Goal: Information Seeking & Learning: Find specific fact

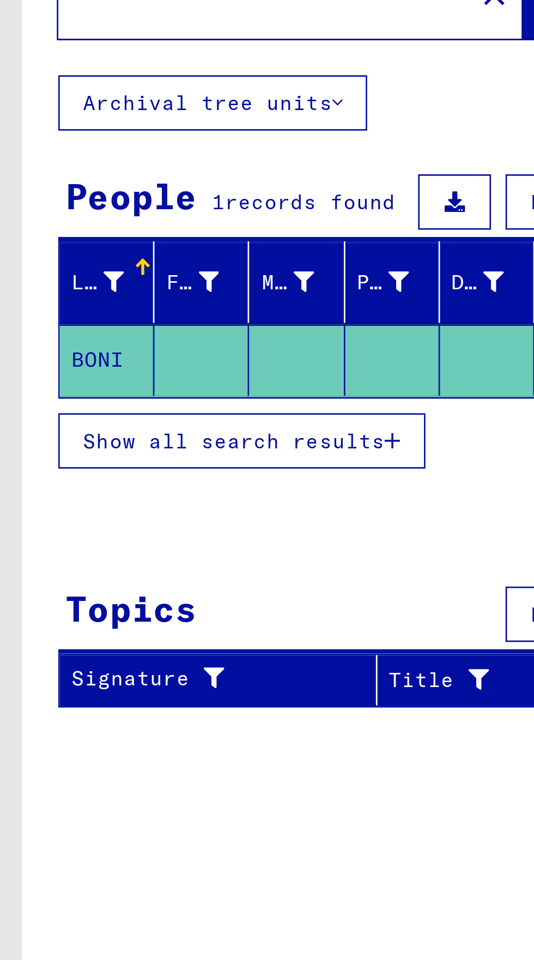
click at [137, 246] on span "Show all search results" at bounding box center [87, 251] width 113 height 10
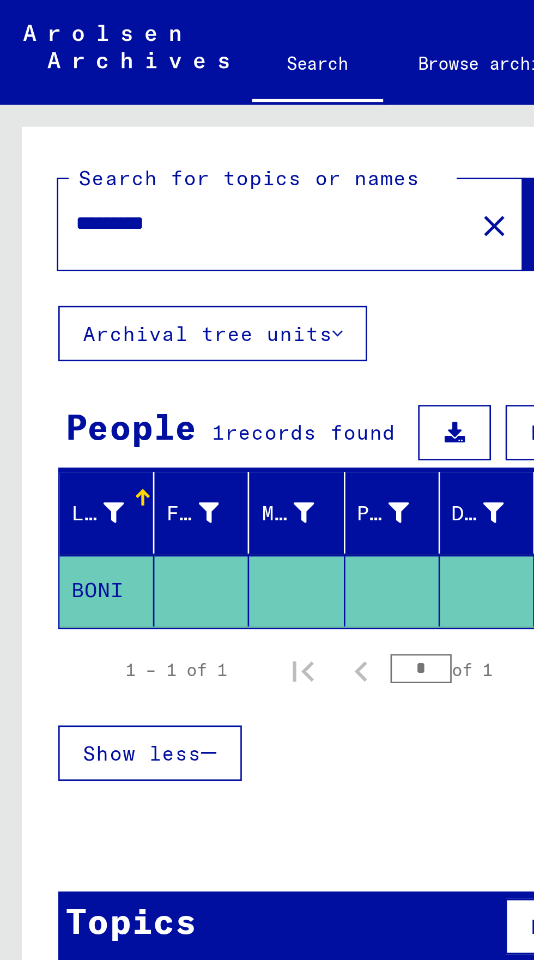
click at [90, 81] on input "*********" at bounding box center [98, 83] width 141 height 11
type input "*"
click at [205, 81] on span "Search" at bounding box center [221, 84] width 33 height 11
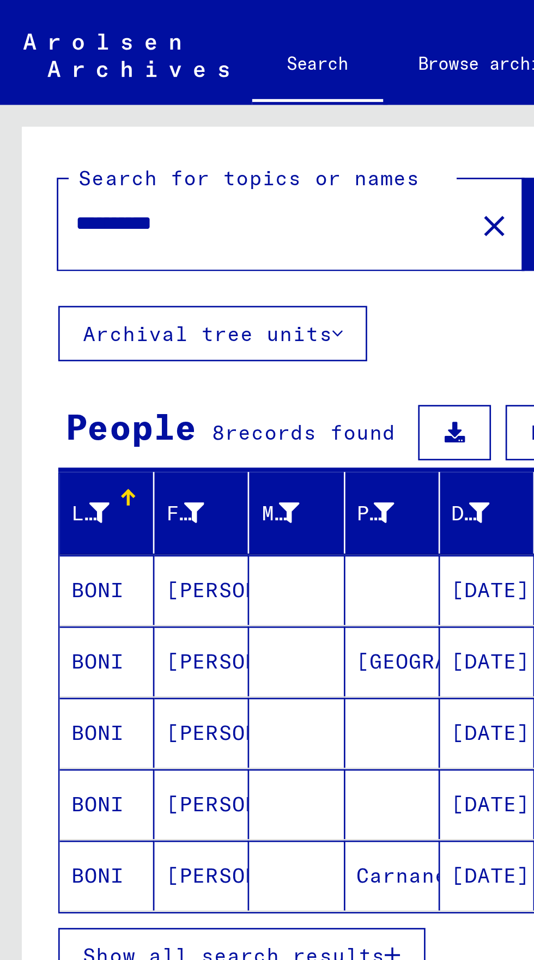
scroll to position [60, 0]
click at [69, 347] on button "Show all search results" at bounding box center [90, 357] width 137 height 21
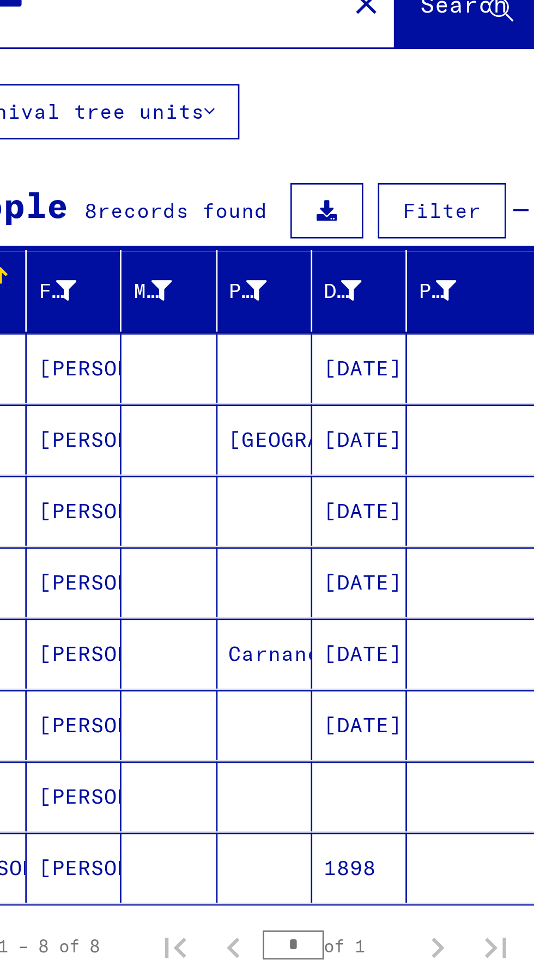
click at [76, 208] on mat-cell "[PERSON_NAME]" at bounding box center [75, 221] width 35 height 26
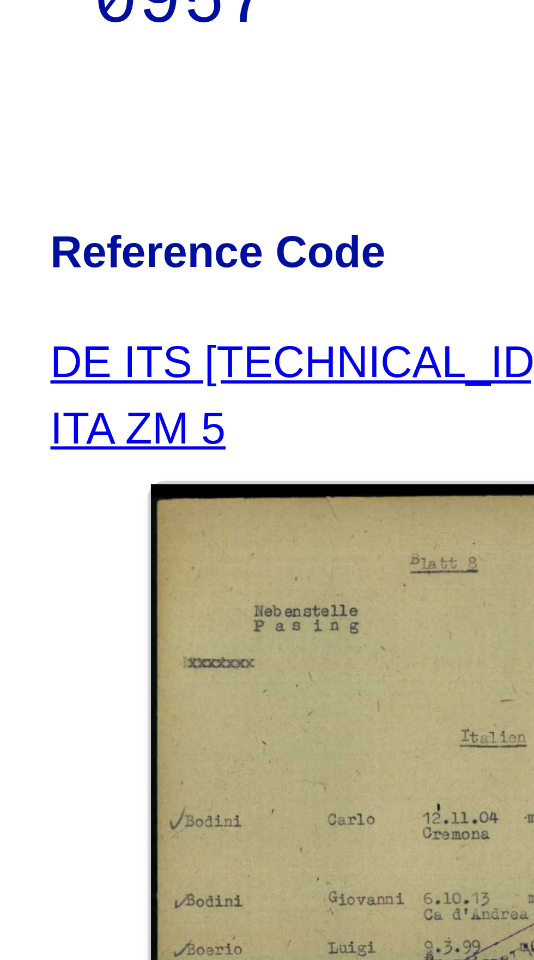
scroll to position [1, 0]
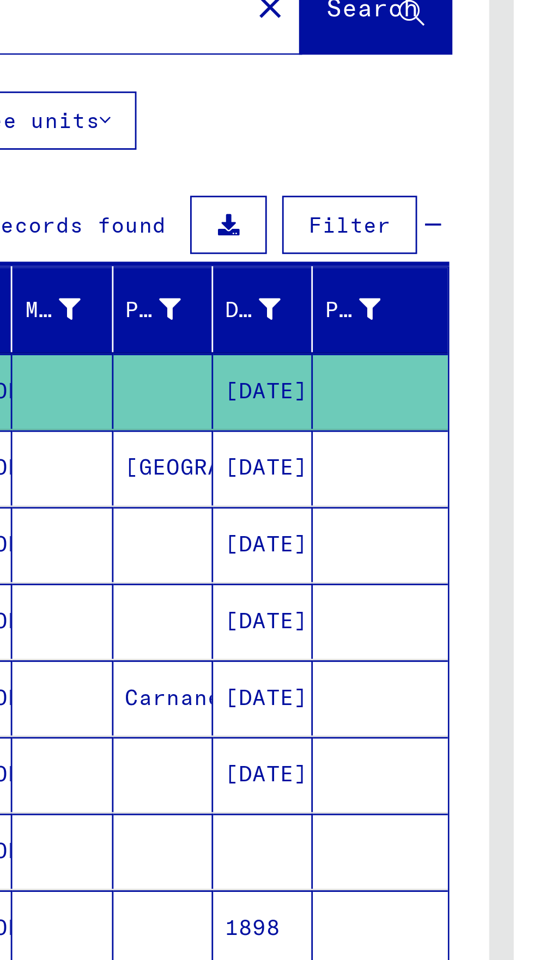
click at [114, 235] on mat-cell at bounding box center [110, 248] width 35 height 27
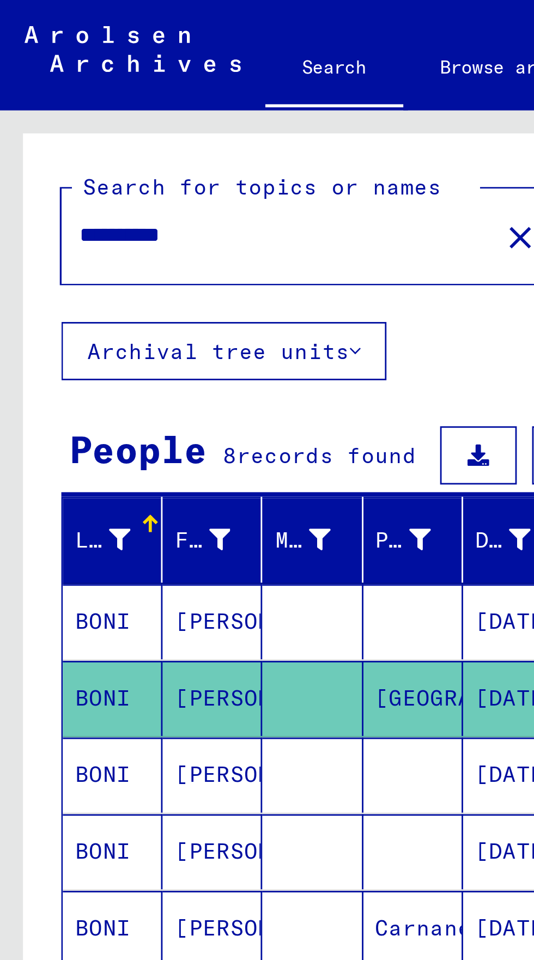
click at [83, 85] on input "**********" at bounding box center [98, 83] width 141 height 11
type input "*"
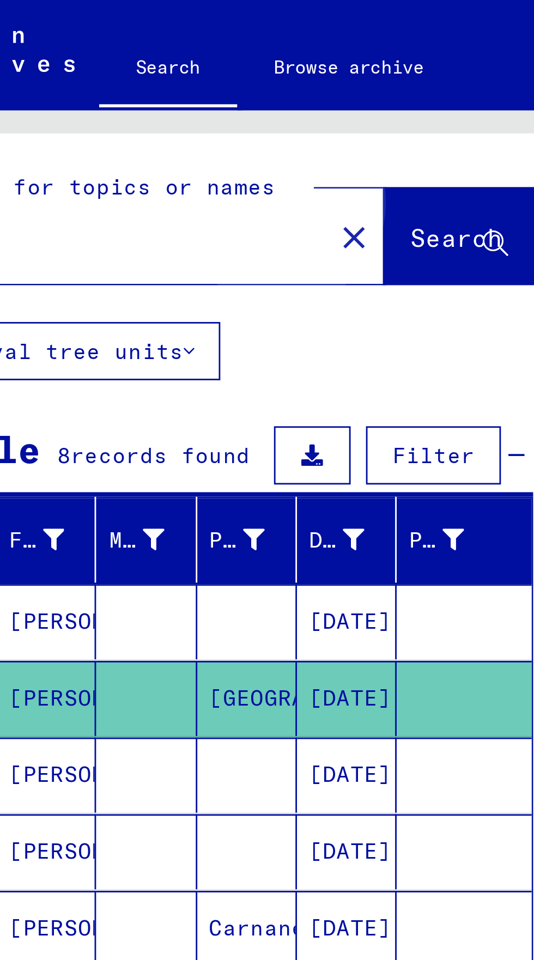
type input "**********"
click at [205, 85] on span "Search" at bounding box center [221, 84] width 33 height 11
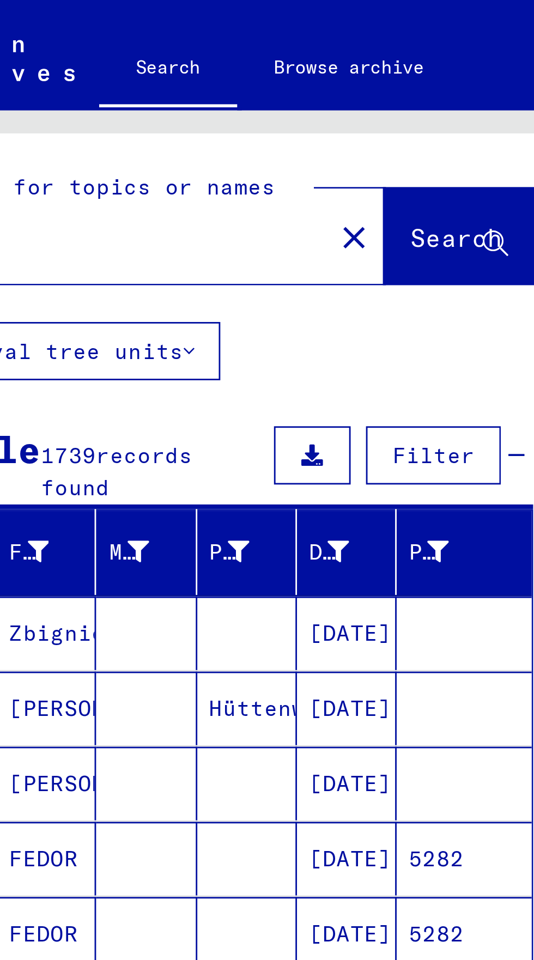
scroll to position [60, 0]
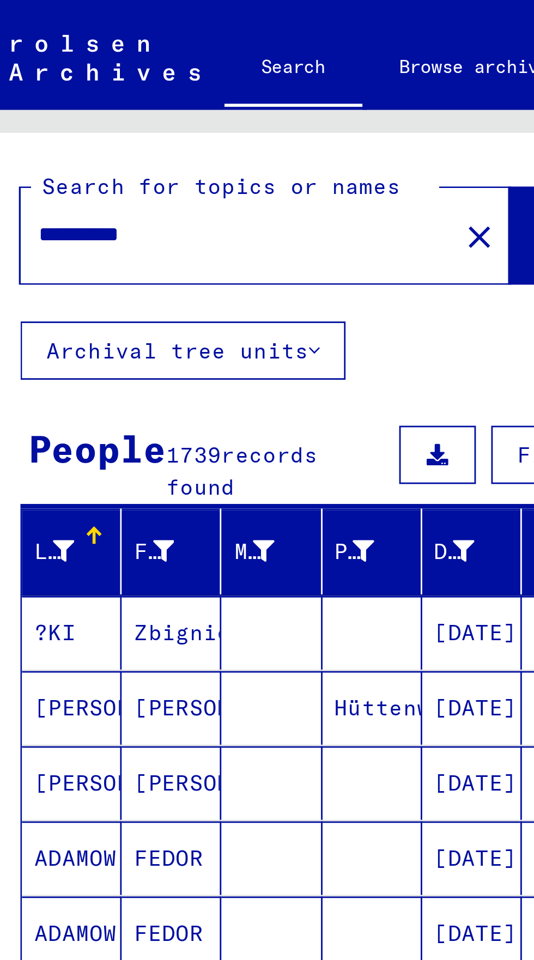
click at [126, 357] on span "Show all search results" at bounding box center [87, 362] width 113 height 10
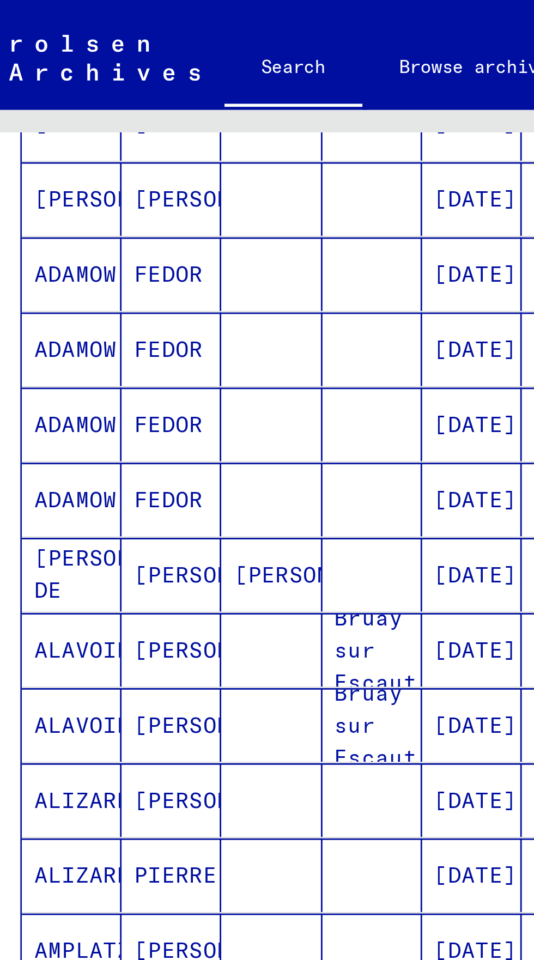
scroll to position [278, 0]
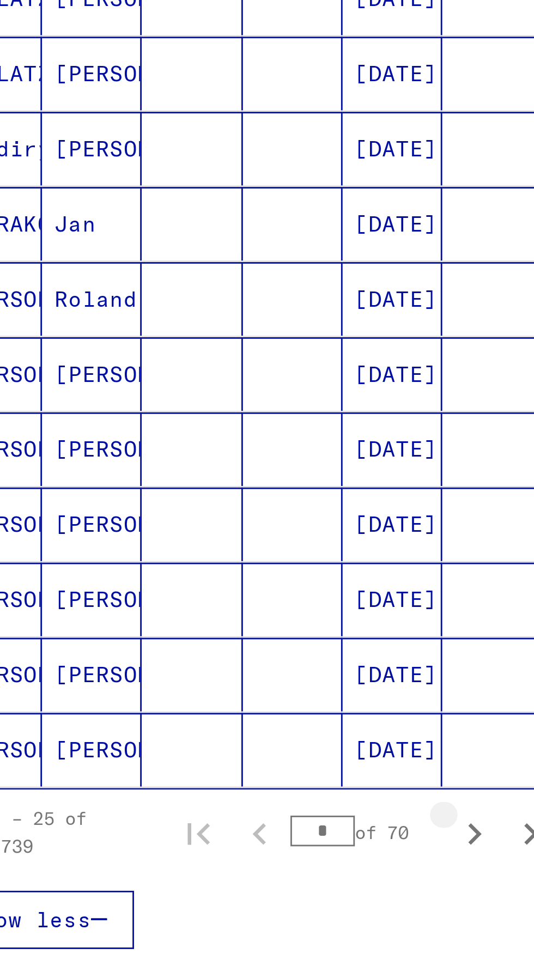
click at [216, 610] on icon "Next page" at bounding box center [211, 617] width 15 height 15
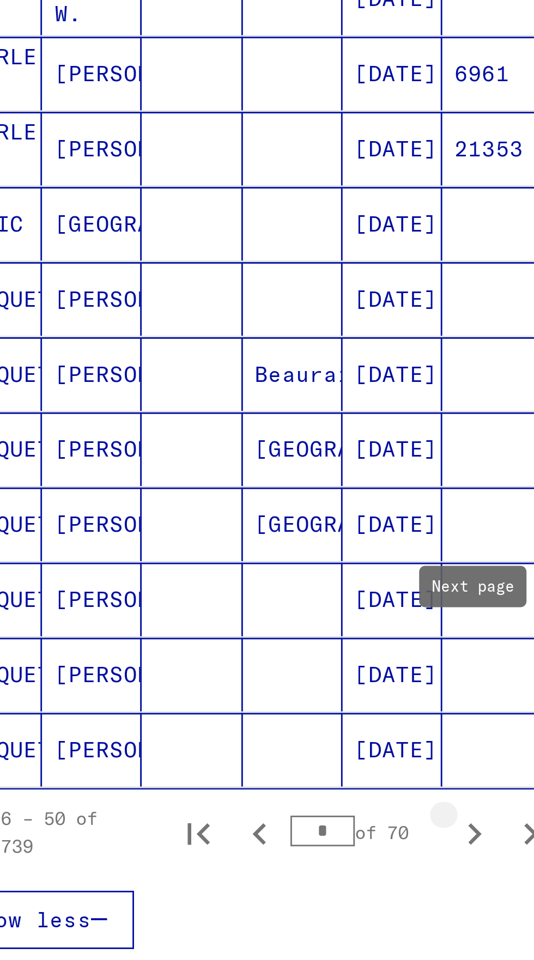
click at [211, 610] on icon "Next page" at bounding box center [211, 617] width 15 height 15
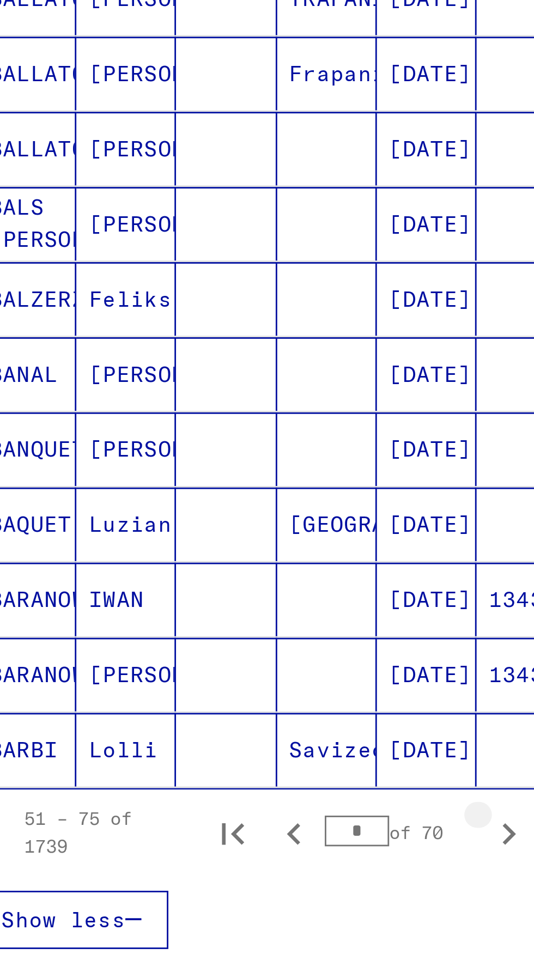
click at [211, 613] on icon "Next page" at bounding box center [211, 617] width 5 height 8
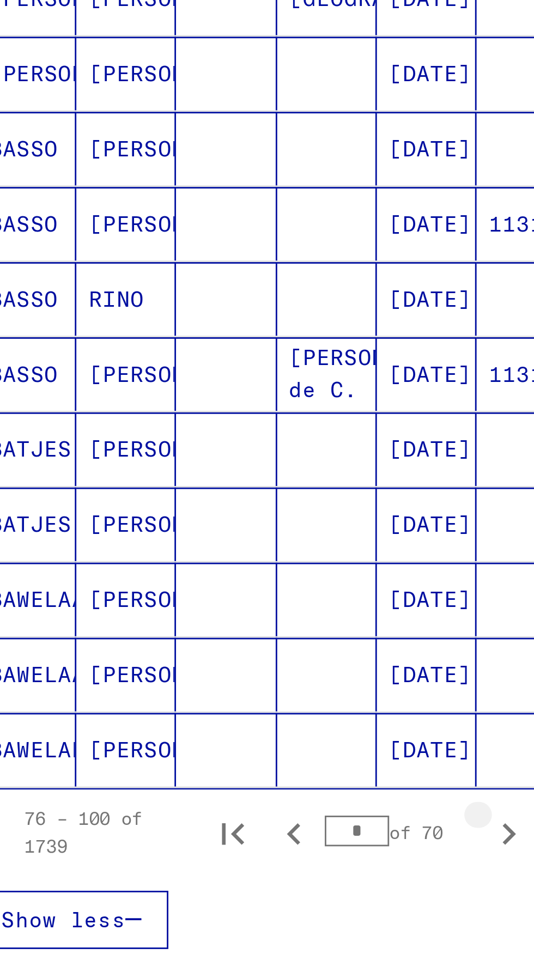
click at [214, 610] on icon "Next page" at bounding box center [211, 617] width 15 height 15
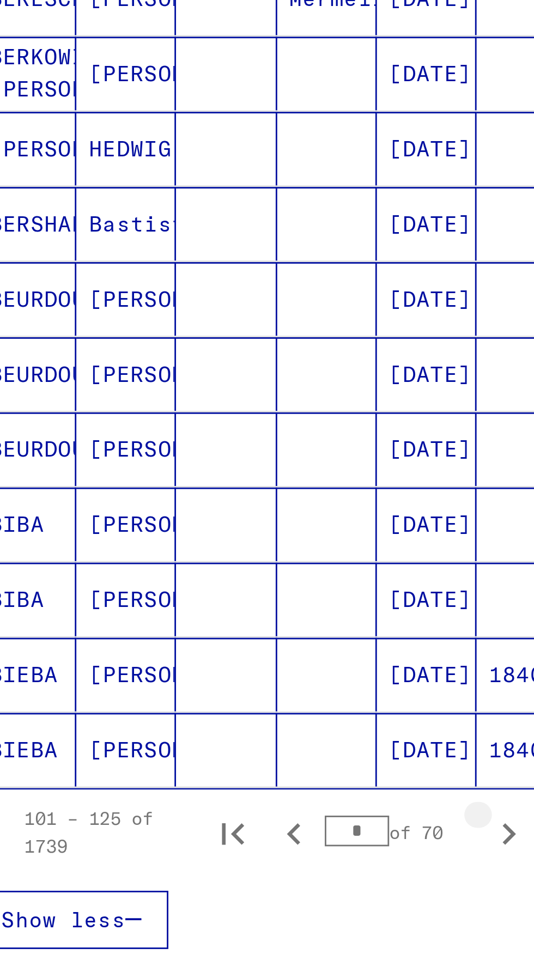
click at [212, 610] on icon "Next page" at bounding box center [211, 617] width 15 height 15
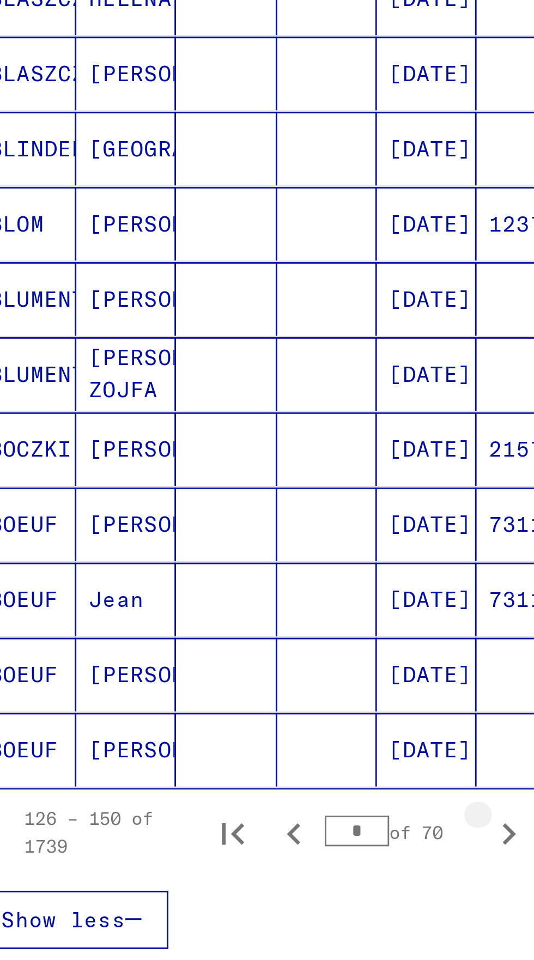
click at [213, 613] on icon "Next page" at bounding box center [211, 617] width 5 height 8
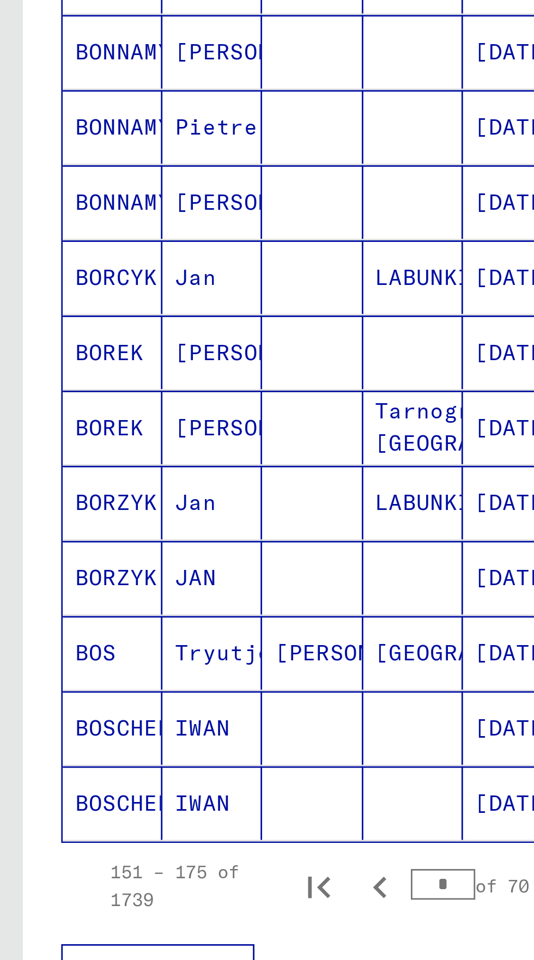
scroll to position [163, 0]
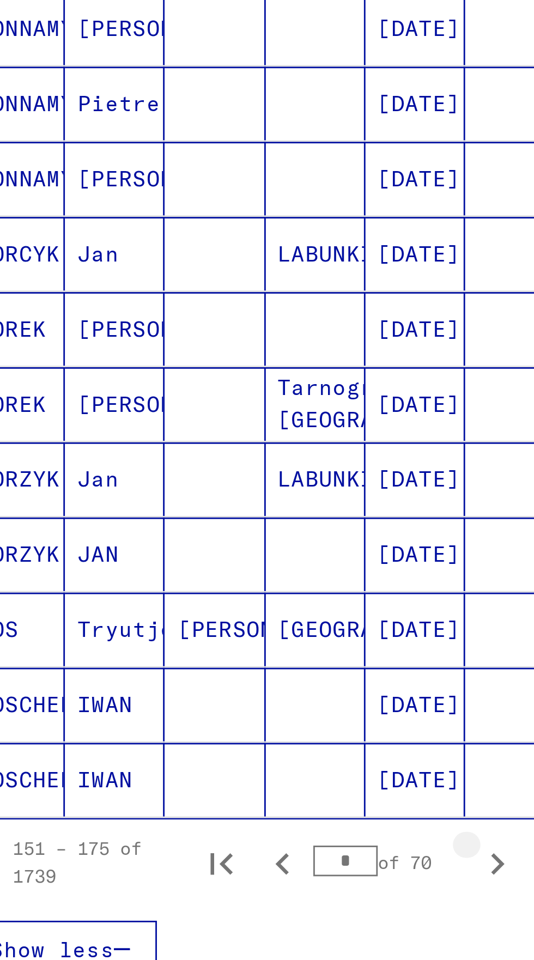
click at [215, 729] on icon "Next page" at bounding box center [211, 732] width 15 height 15
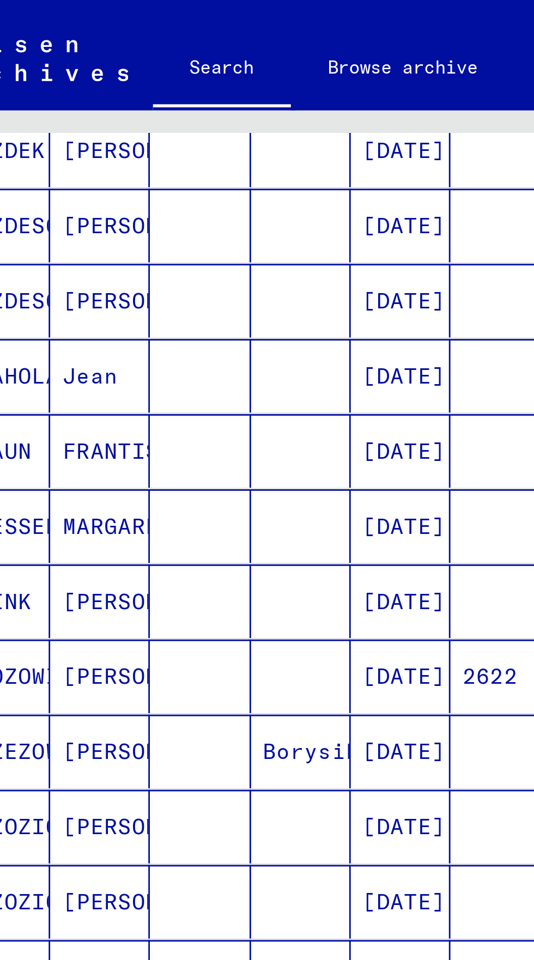
scroll to position [60, 0]
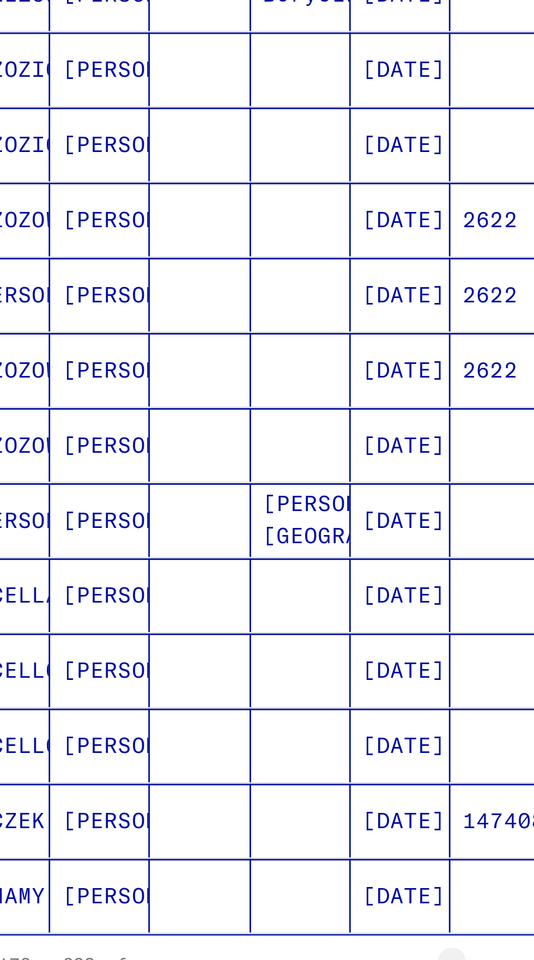
click at [216, 610] on icon "Next page" at bounding box center [211, 617] width 15 height 15
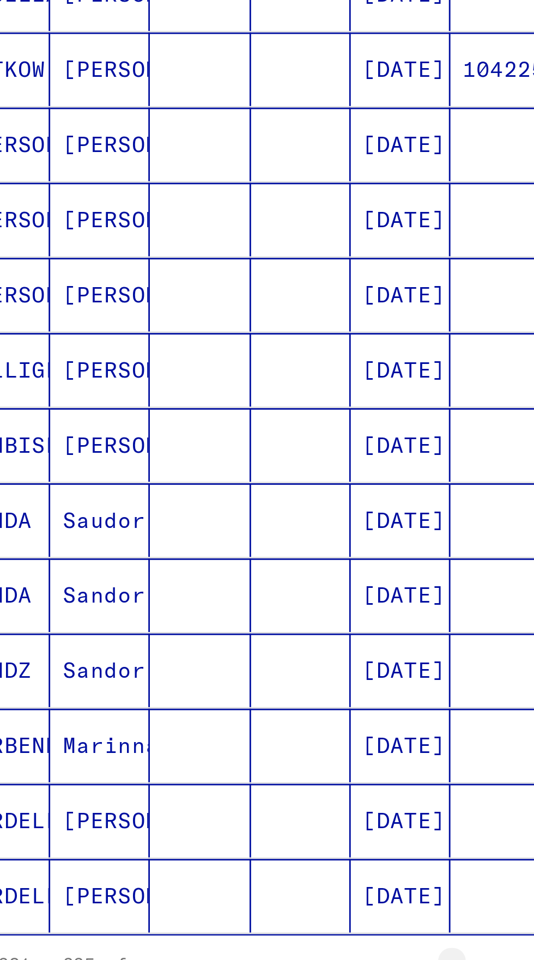
click at [217, 610] on icon "Next page" at bounding box center [211, 617] width 15 height 15
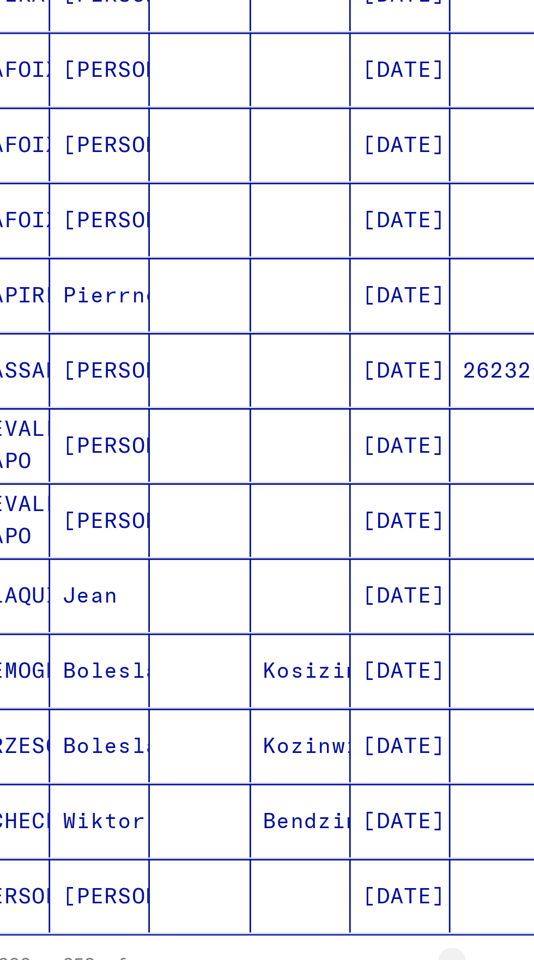
click at [216, 610] on icon "Next page" at bounding box center [211, 617] width 15 height 15
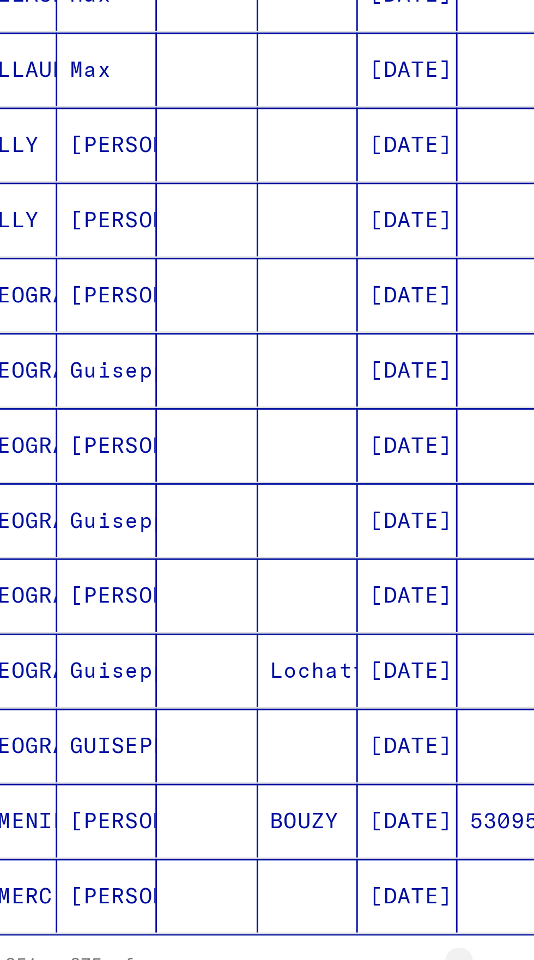
click at [215, 606] on button "Next page" at bounding box center [211, 617] width 22 height 22
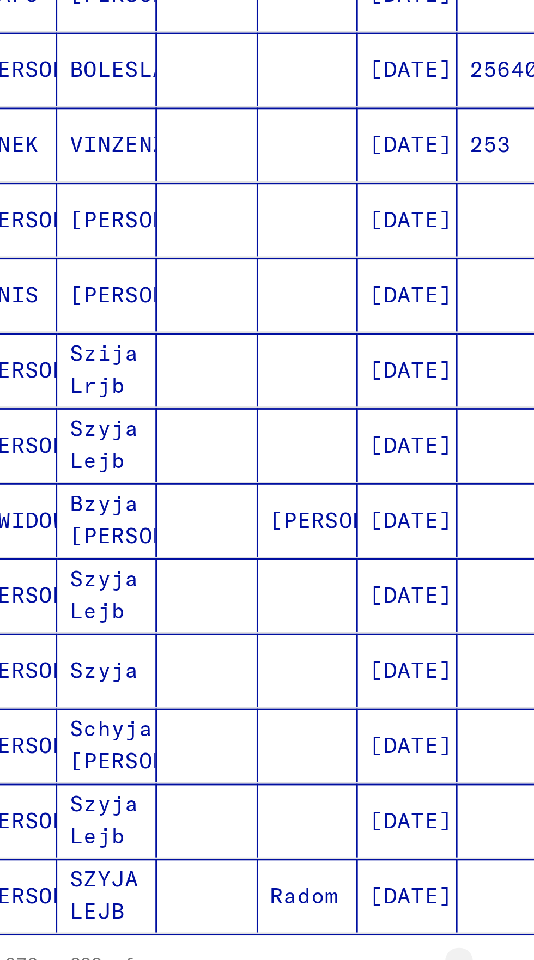
click at [215, 610] on icon "Next page" at bounding box center [211, 617] width 15 height 15
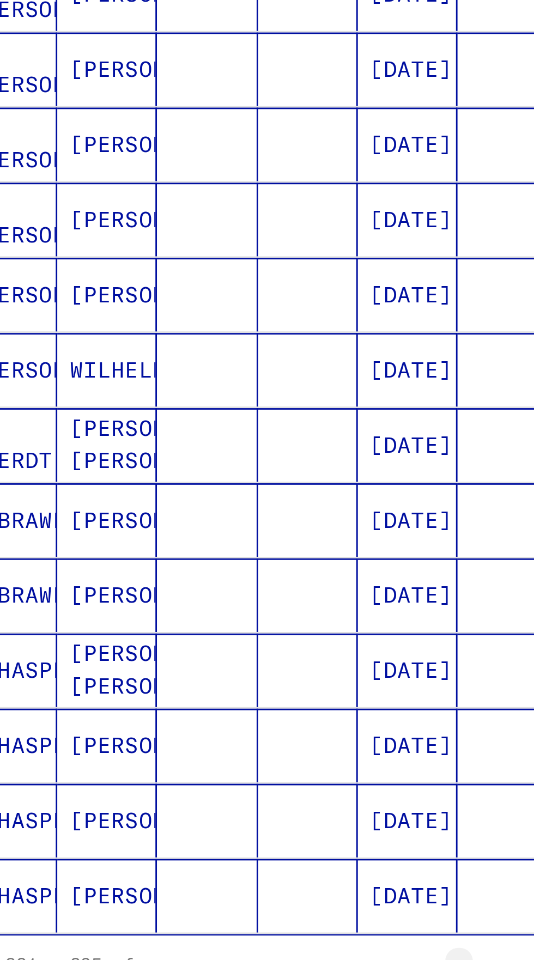
click at [213, 610] on icon "Next page" at bounding box center [211, 617] width 15 height 15
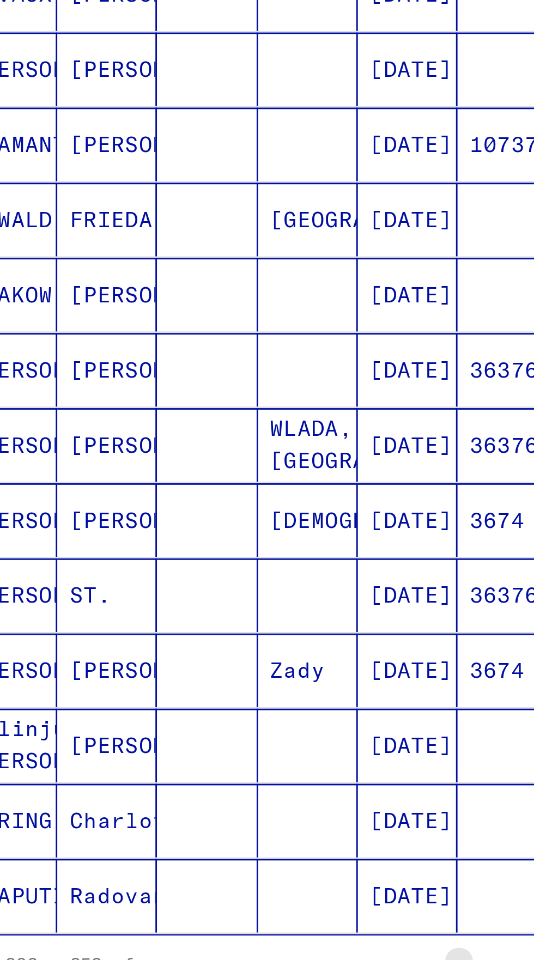
click at [212, 610] on icon "Next page" at bounding box center [211, 617] width 15 height 15
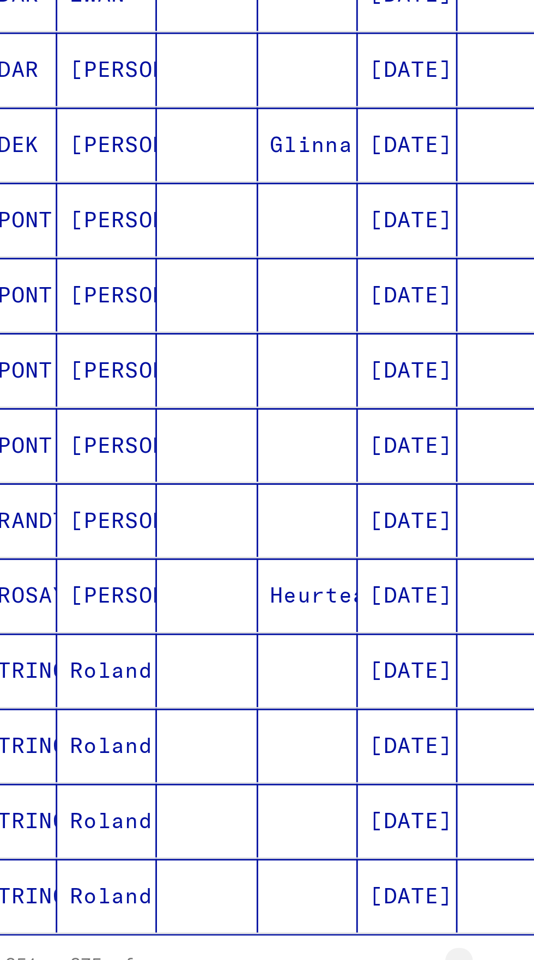
click at [211, 610] on icon "Next page" at bounding box center [211, 617] width 15 height 15
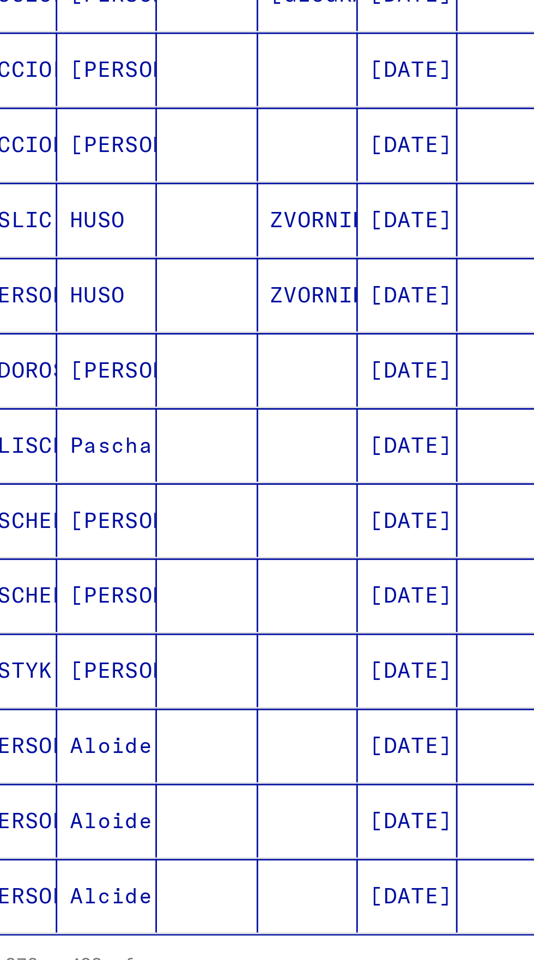
scroll to position [278, 0]
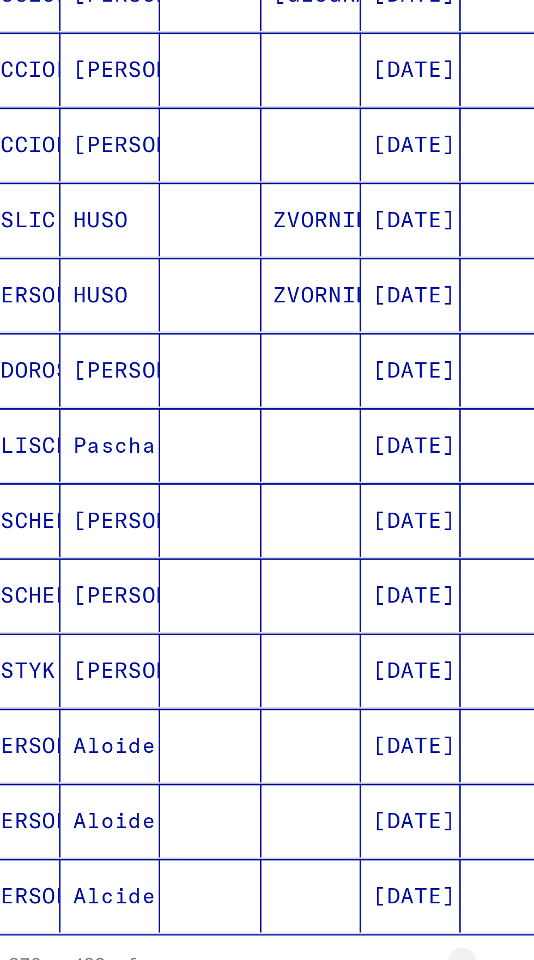
click at [214, 610] on icon "Next page" at bounding box center [211, 617] width 15 height 15
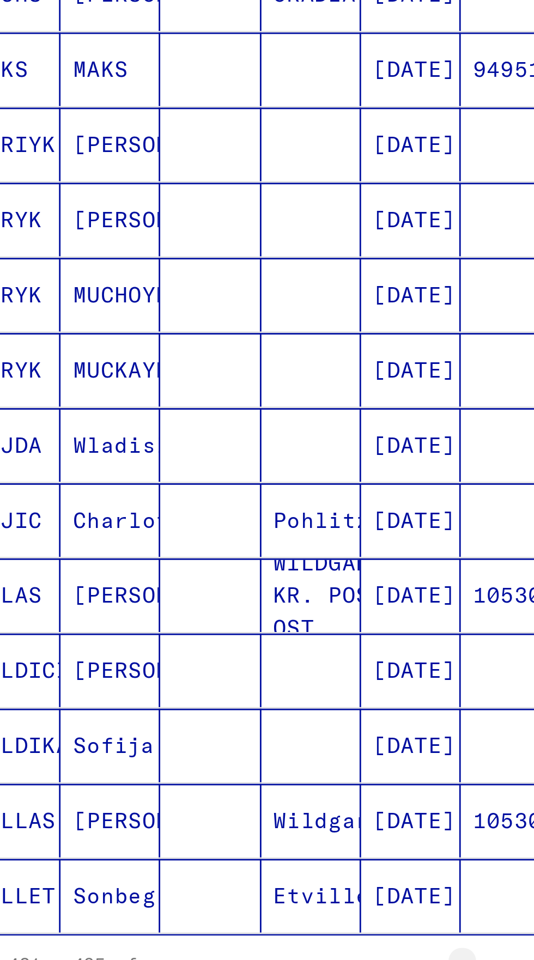
click at [212, 610] on icon "Next page" at bounding box center [211, 617] width 15 height 15
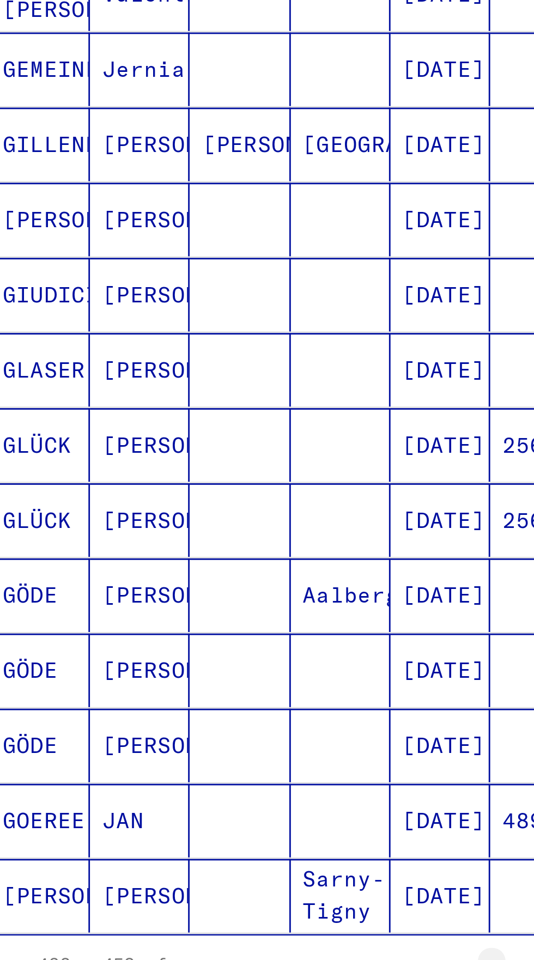
click at [212, 610] on icon "Next page" at bounding box center [211, 617] width 15 height 15
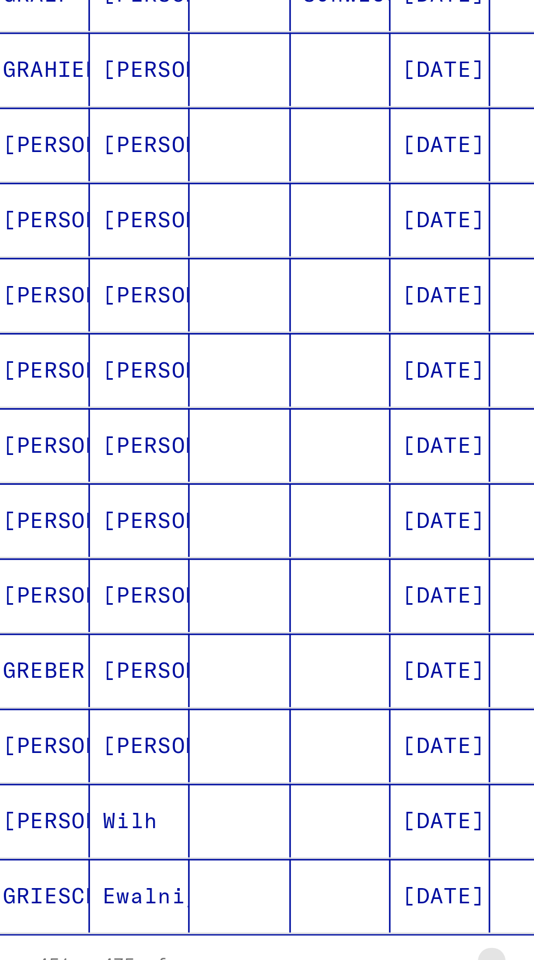
click at [212, 610] on icon "Next page" at bounding box center [211, 617] width 15 height 15
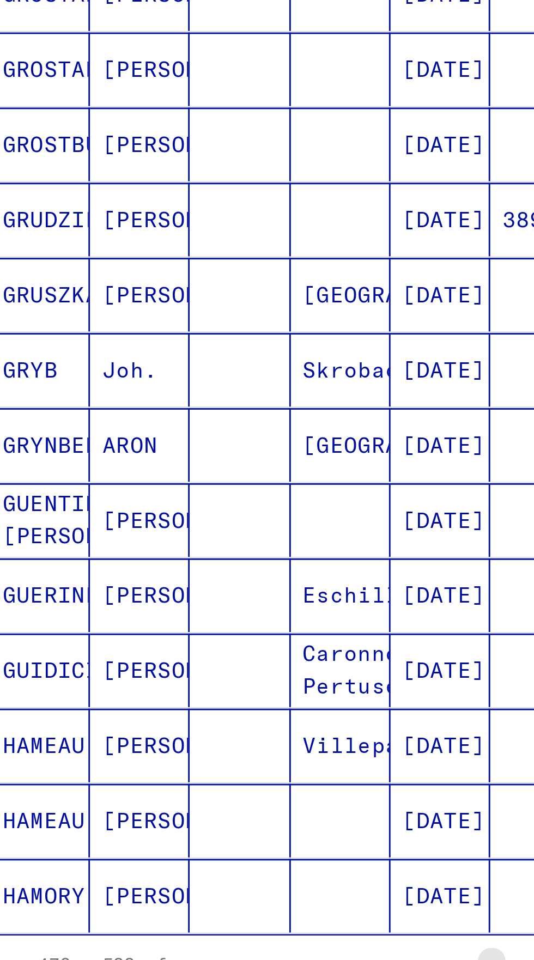
click at [212, 610] on icon "Next page" at bounding box center [211, 617] width 15 height 15
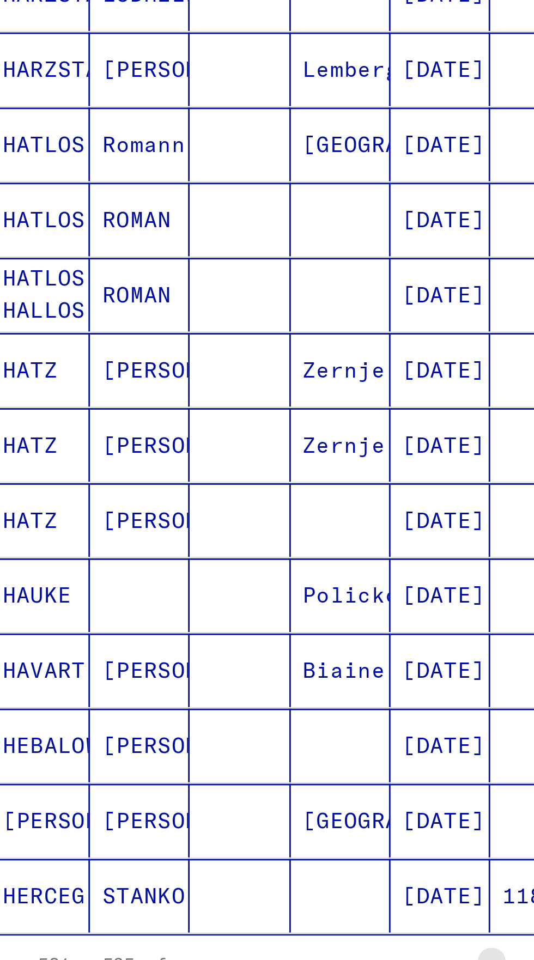
click at [211, 613] on icon "Next page" at bounding box center [211, 617] width 5 height 8
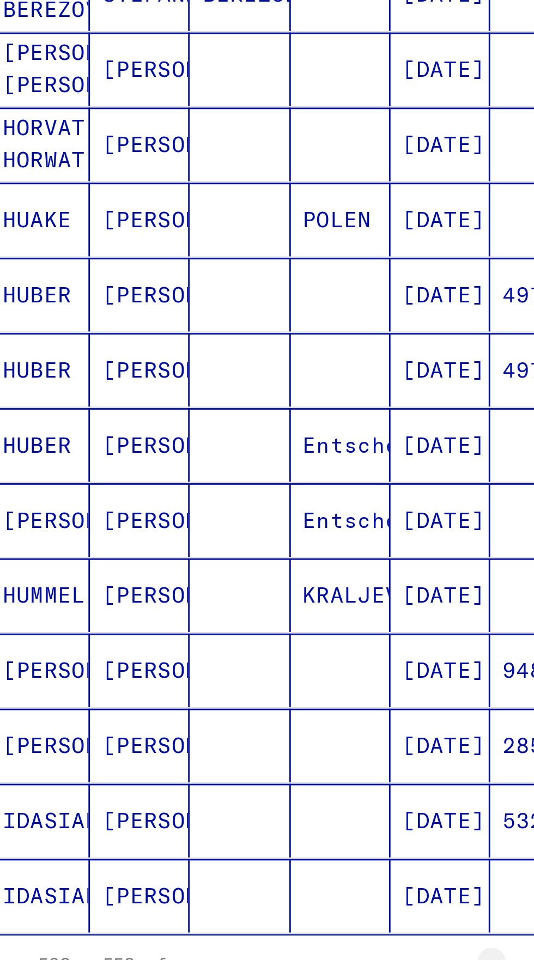
click at [210, 613] on icon "Next page" at bounding box center [211, 617] width 5 height 8
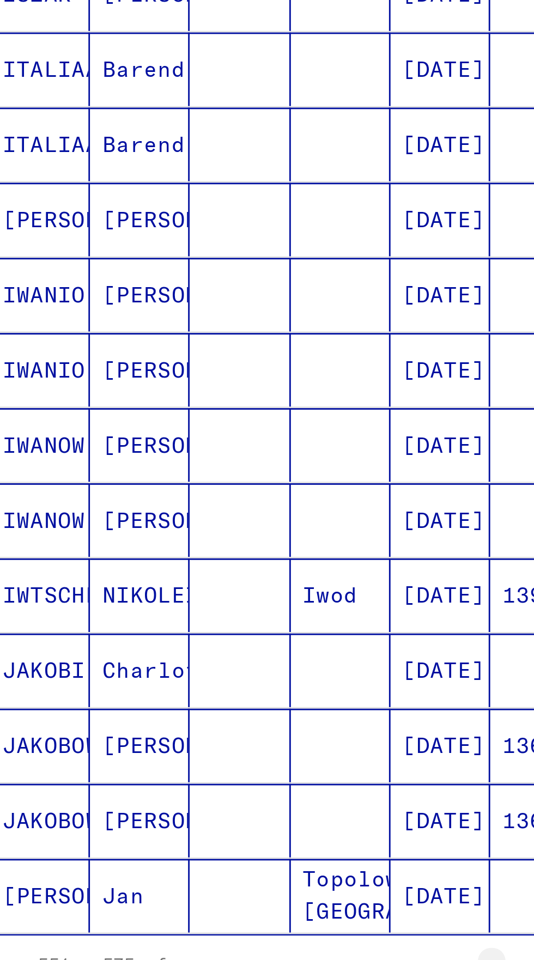
click at [209, 610] on icon "Next page" at bounding box center [211, 617] width 15 height 15
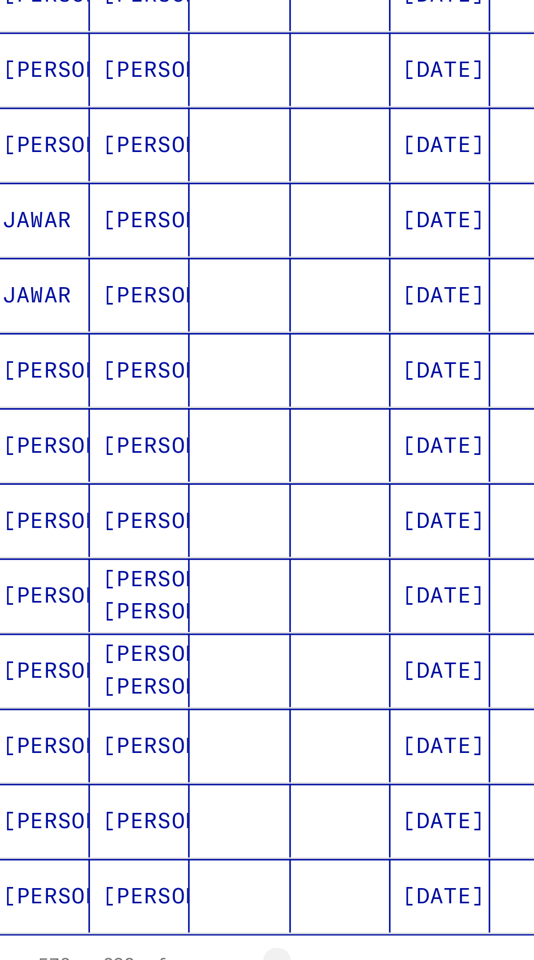
click at [138, 610] on icon "Previous page" at bounding box center [134, 617] width 15 height 15
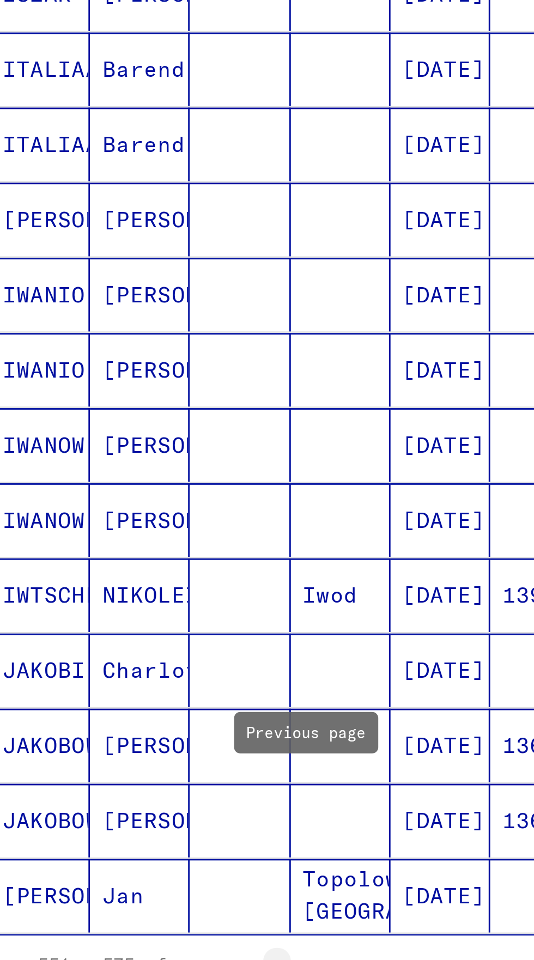
click at [130, 610] on icon "Previous page" at bounding box center [134, 617] width 15 height 15
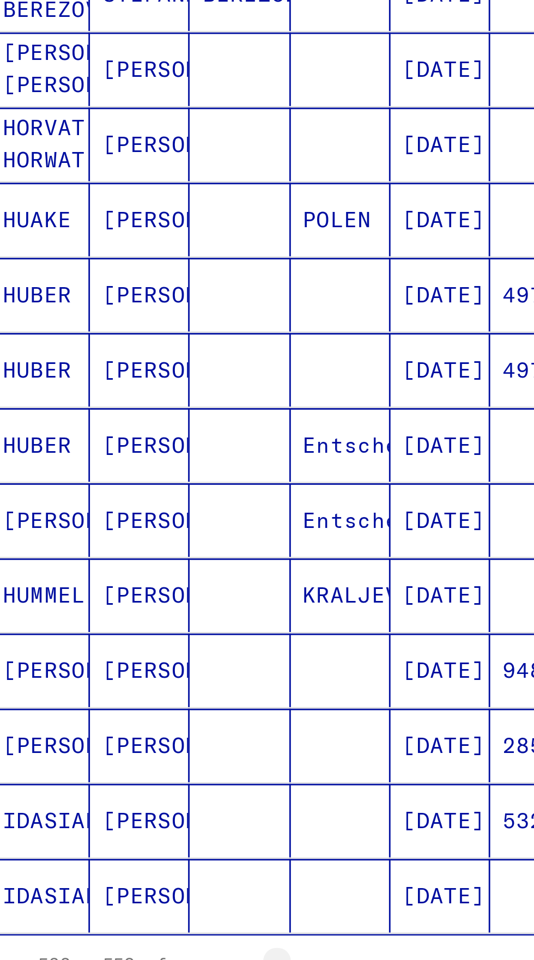
click at [128, 610] on icon "Previous page" at bounding box center [134, 617] width 15 height 15
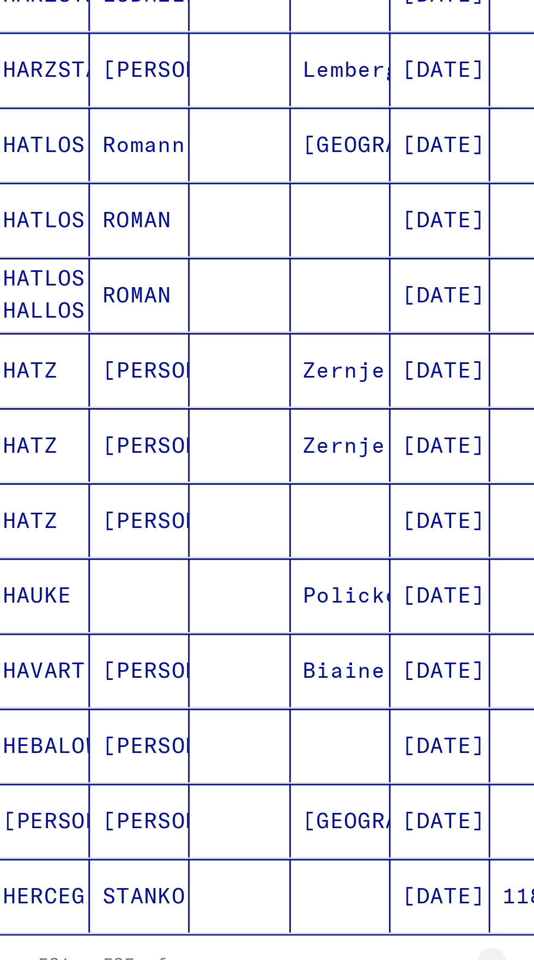
click at [212, 613] on icon "Next page" at bounding box center [211, 617] width 5 height 8
type input "**"
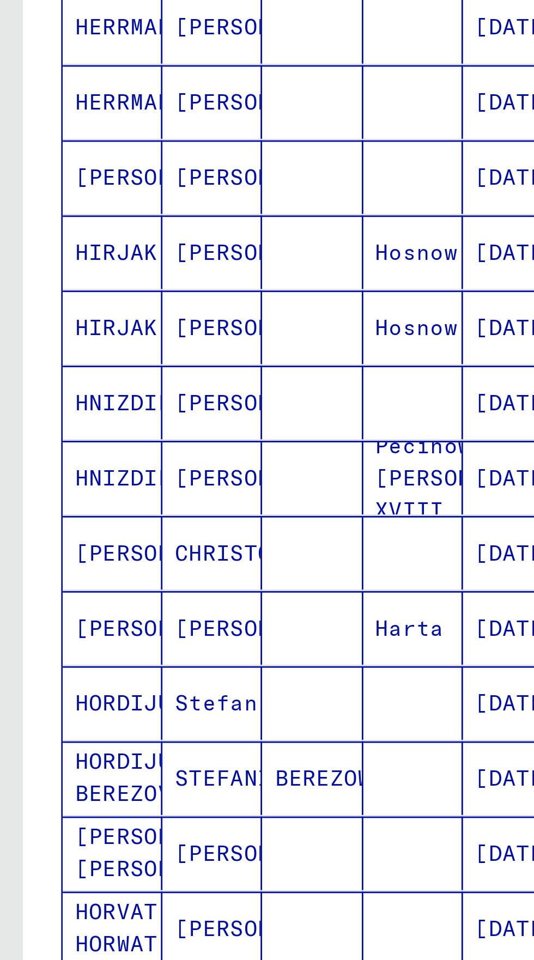
scroll to position [0, 0]
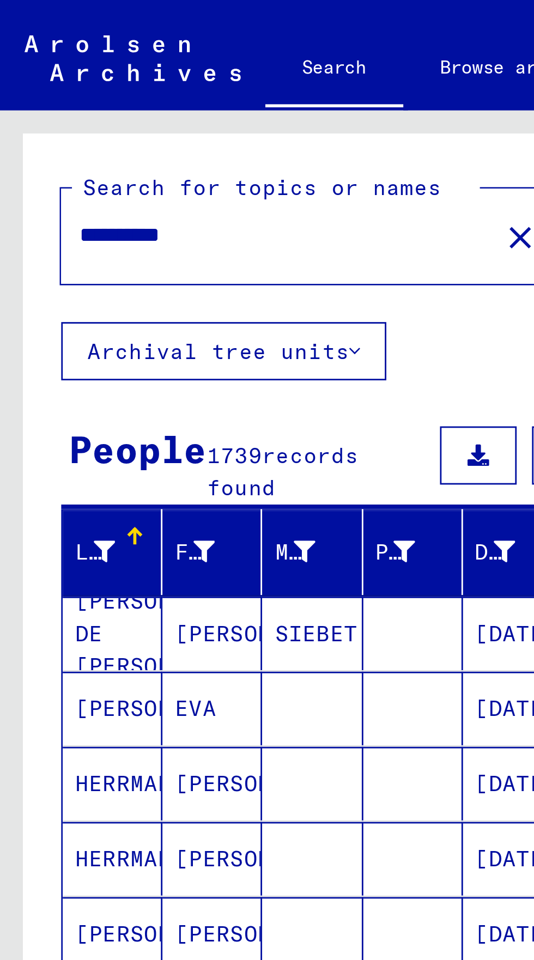
click at [90, 83] on input "**********" at bounding box center [95, 83] width 135 height 11
type input "*"
click at [196, 77] on button "Search" at bounding box center [222, 84] width 53 height 34
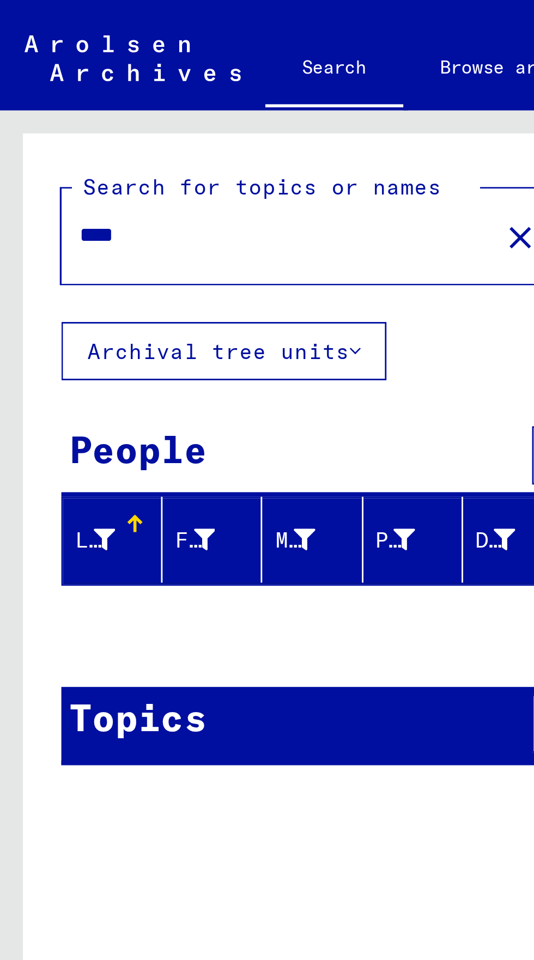
click at [36, 83] on input "****" at bounding box center [95, 83] width 135 height 11
click at [31, 86] on input "****" at bounding box center [95, 83] width 135 height 11
click at [31, 84] on input "****" at bounding box center [95, 83] width 135 height 11
type input "****"
click at [196, 81] on button "Search" at bounding box center [222, 84] width 53 height 34
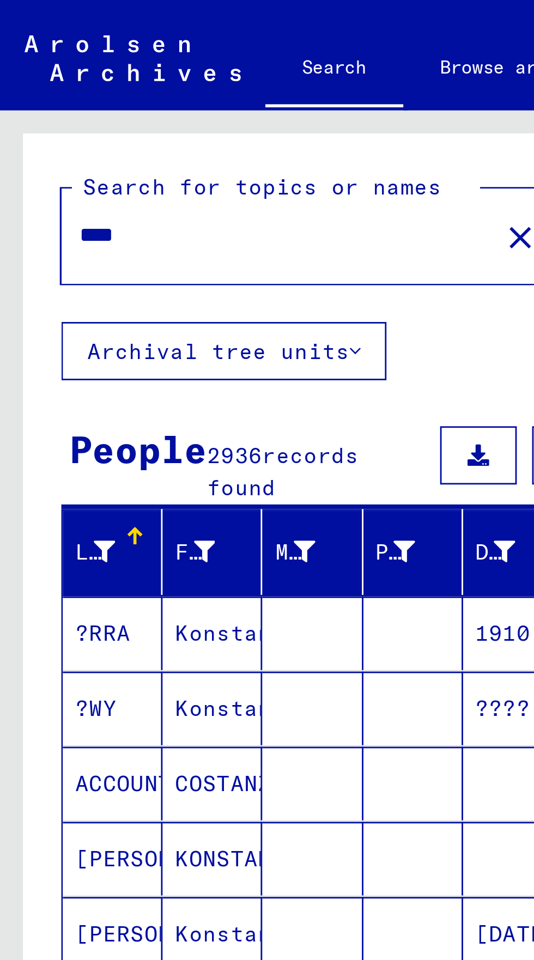
click at [120, 357] on span "Show all search results" at bounding box center [87, 362] width 113 height 10
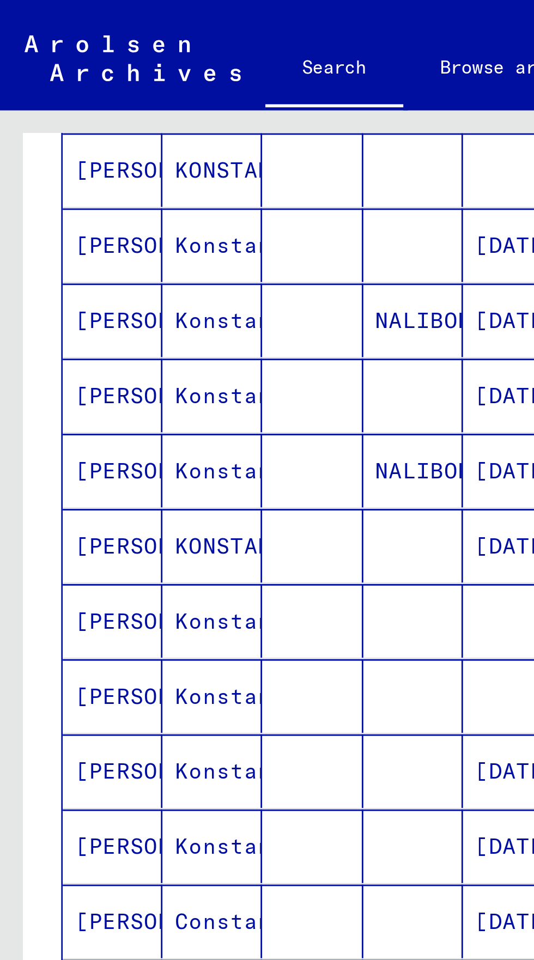
scroll to position [278, 0]
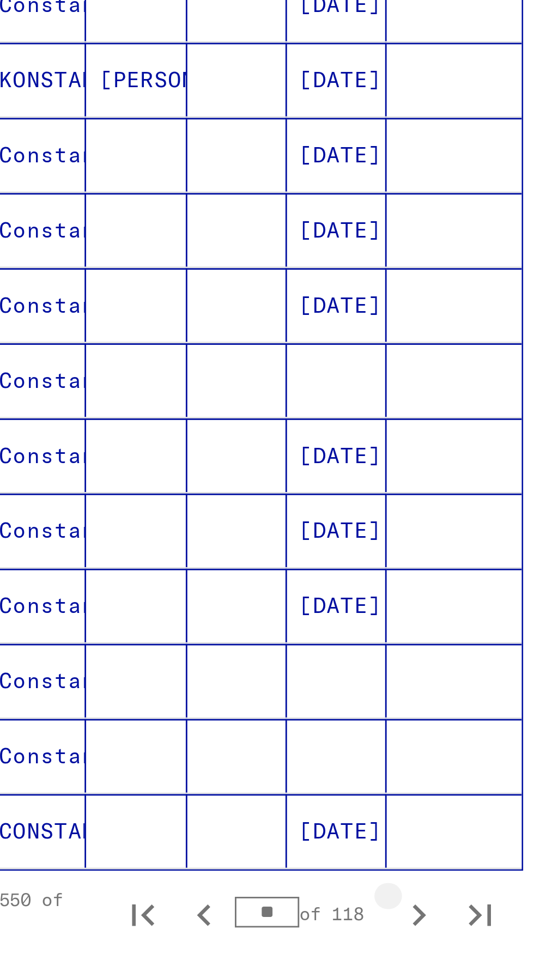
click at [211, 613] on icon "Next page" at bounding box center [211, 617] width 5 height 8
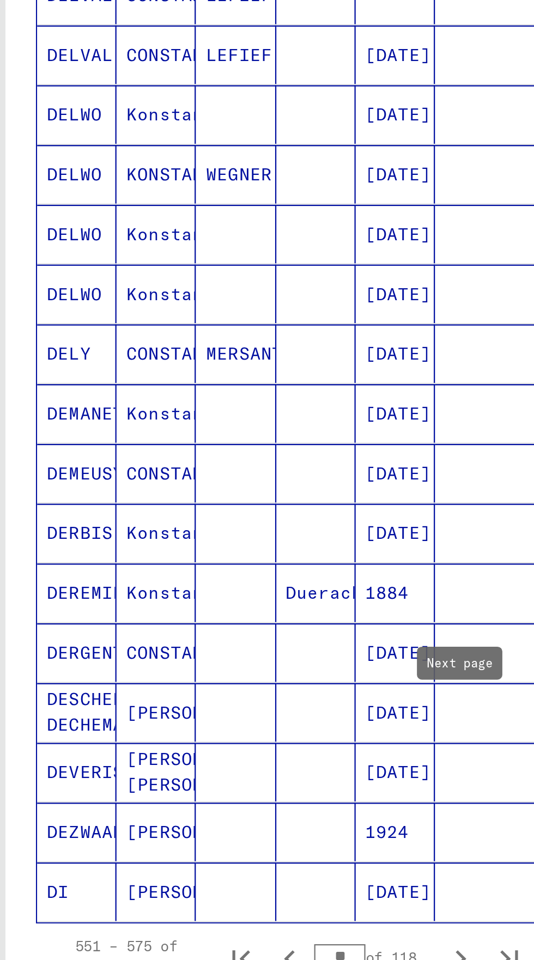
scroll to position [238, 0]
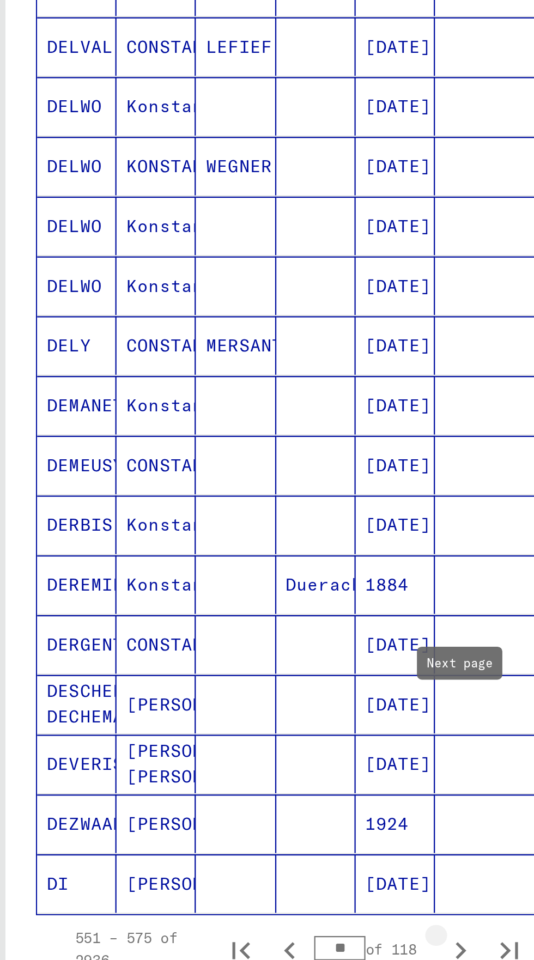
click at [220, 646] on button "Next page" at bounding box center [211, 657] width 22 height 22
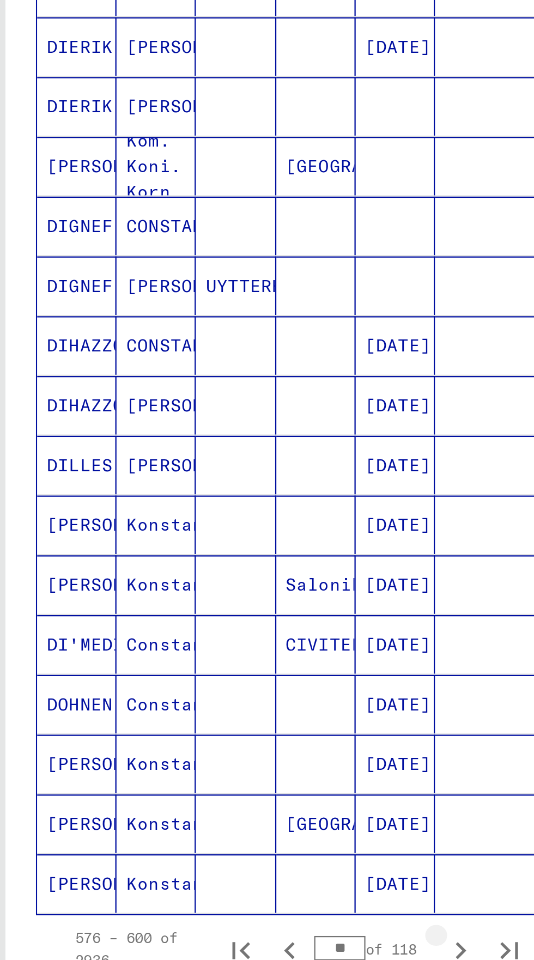
click at [213, 650] on icon "Next page" at bounding box center [211, 657] width 15 height 15
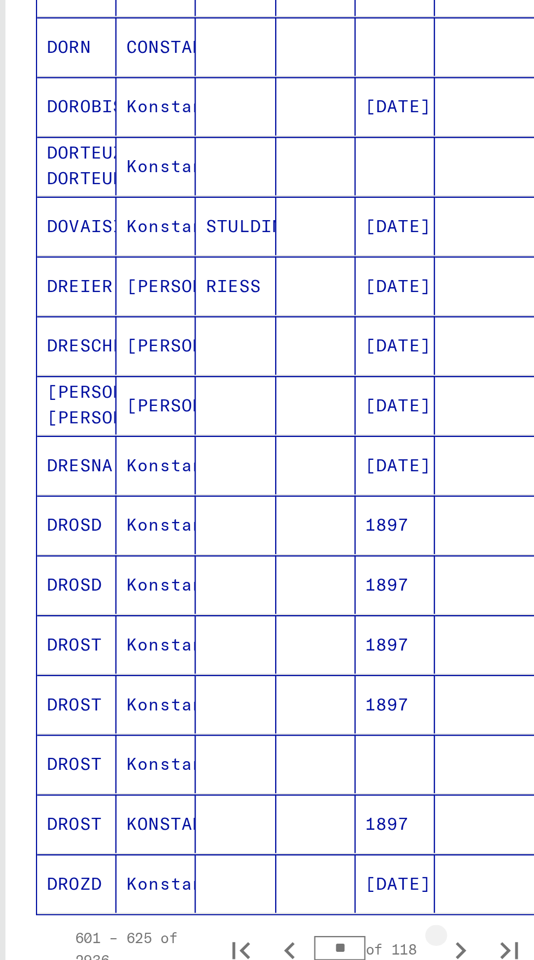
click at [213, 650] on icon "Next page" at bounding box center [211, 657] width 15 height 15
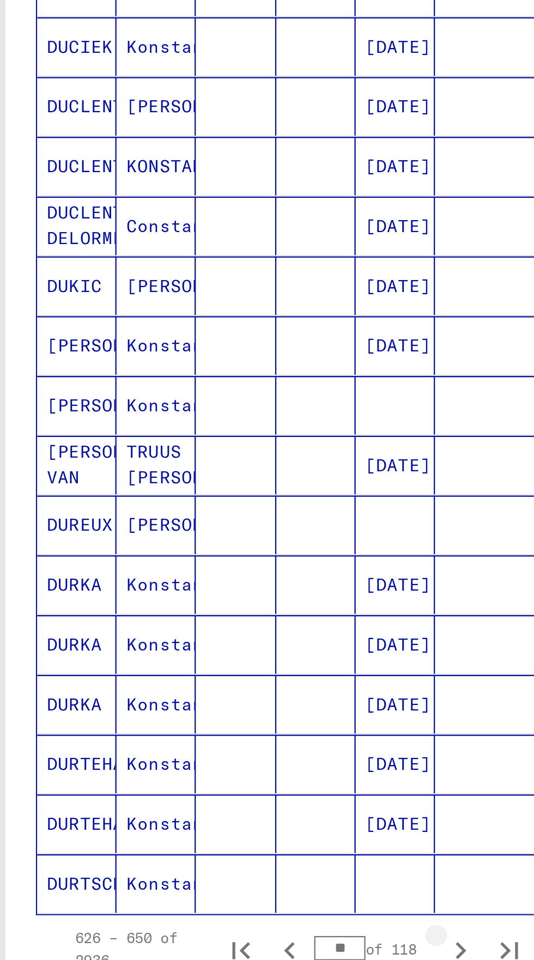
click at [215, 650] on icon "Next page" at bounding box center [211, 657] width 15 height 15
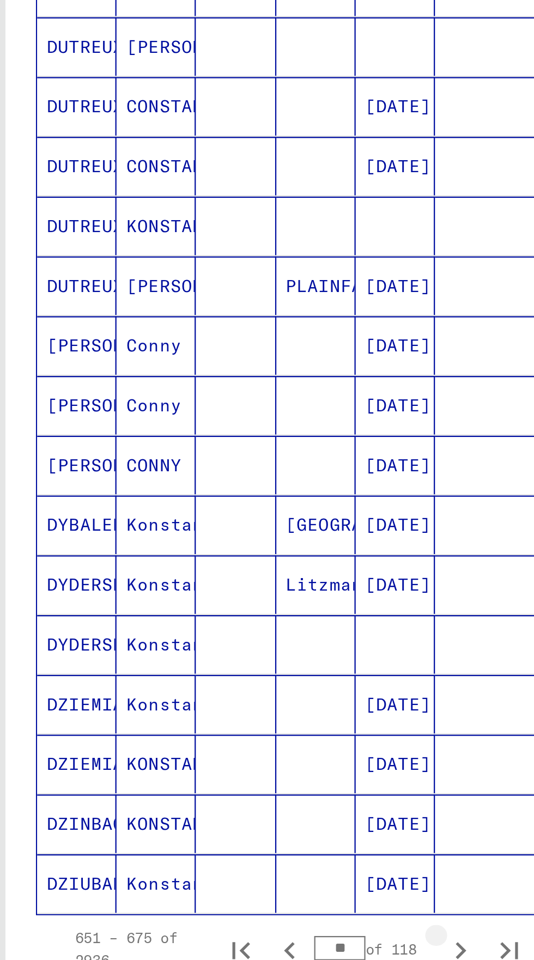
click at [212, 650] on icon "Next page" at bounding box center [211, 657] width 15 height 15
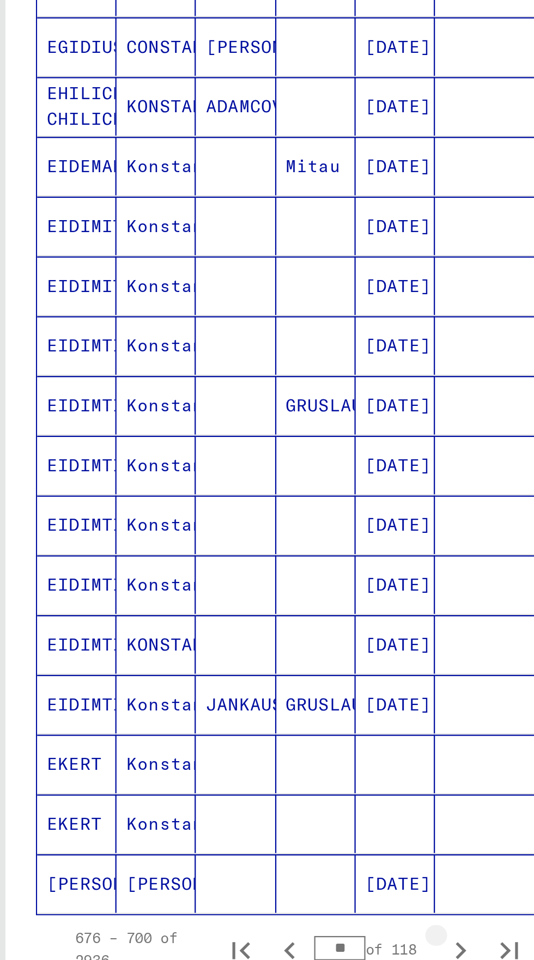
click at [210, 650] on icon "Next page" at bounding box center [211, 657] width 15 height 15
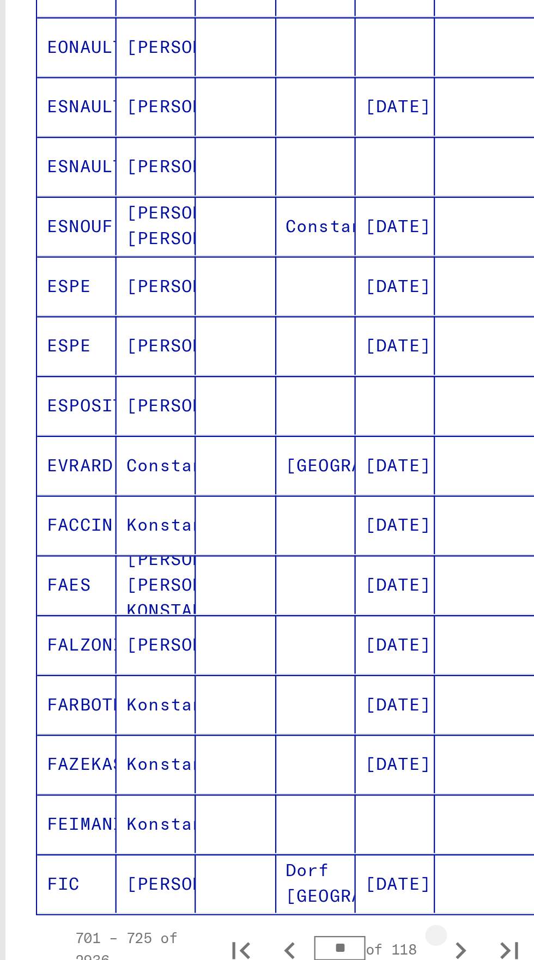
click at [217, 650] on icon "Next page" at bounding box center [211, 657] width 15 height 15
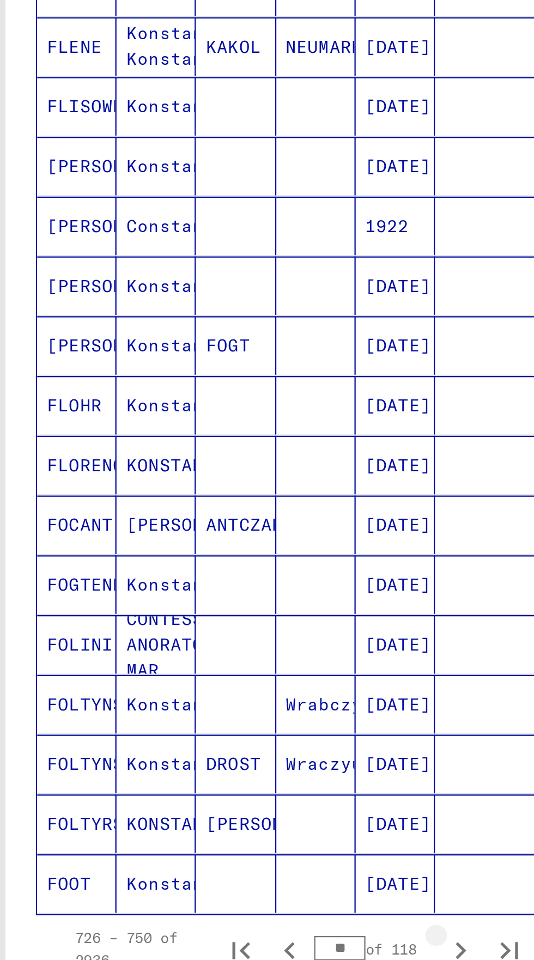
click at [215, 650] on icon "Next page" at bounding box center [211, 657] width 15 height 15
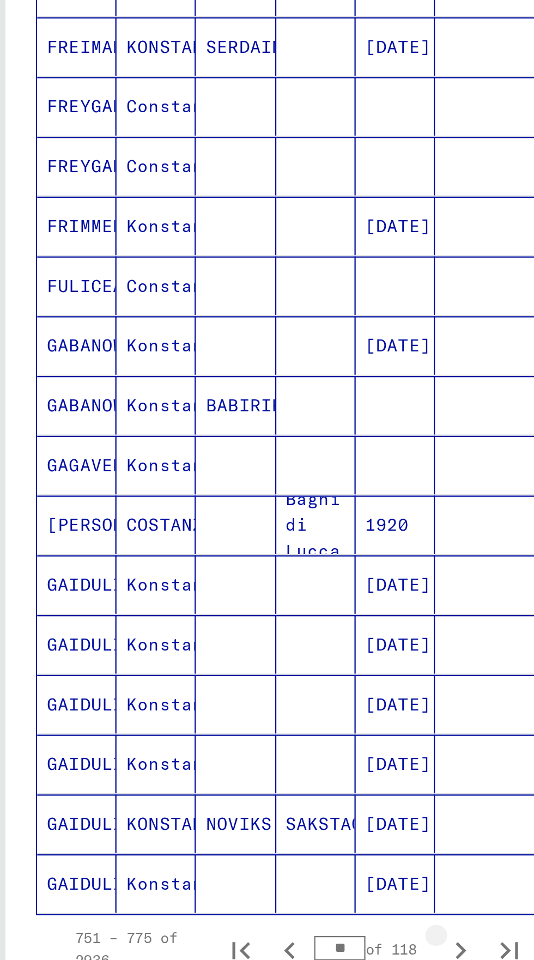
click at [212, 650] on icon "Next page" at bounding box center [211, 657] width 15 height 15
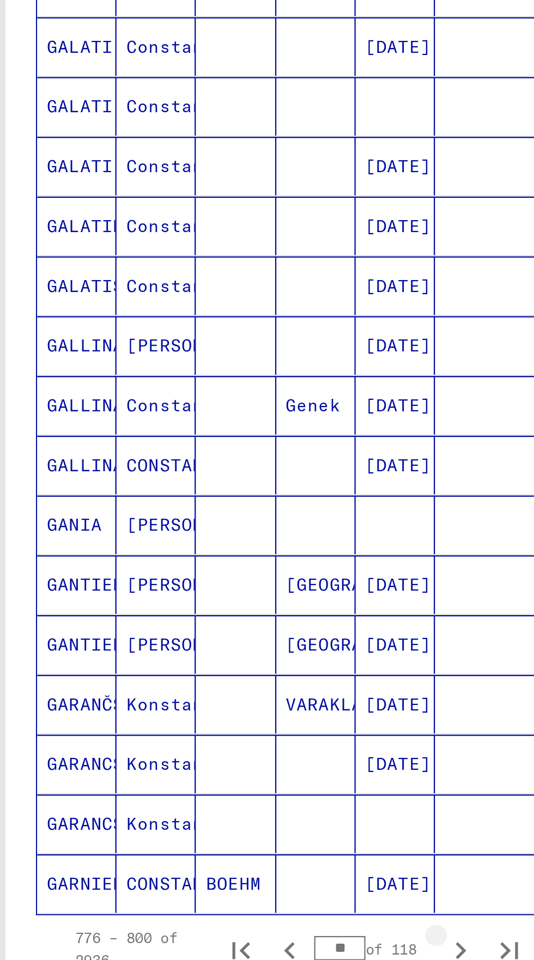
click at [215, 650] on icon "Next page" at bounding box center [211, 657] width 15 height 15
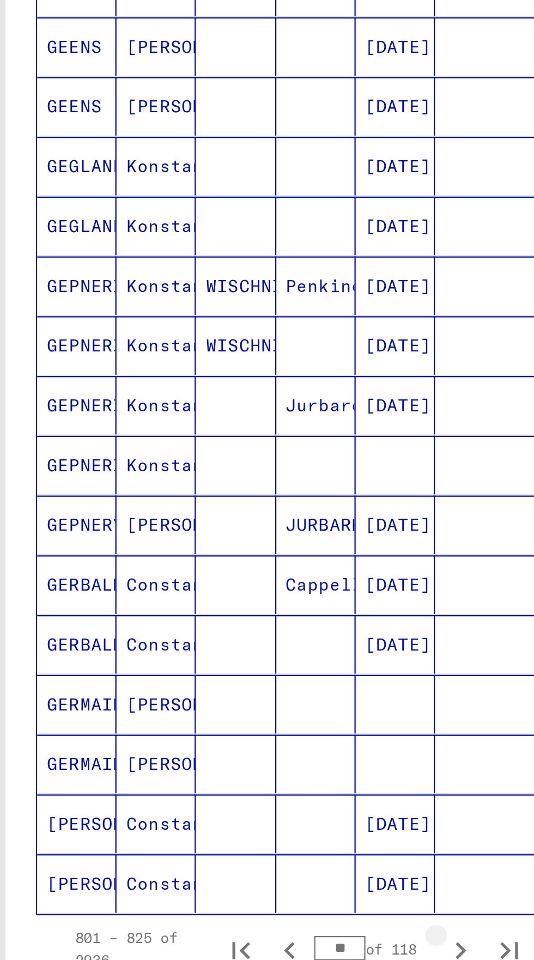
click at [214, 650] on icon "Next page" at bounding box center [211, 657] width 15 height 15
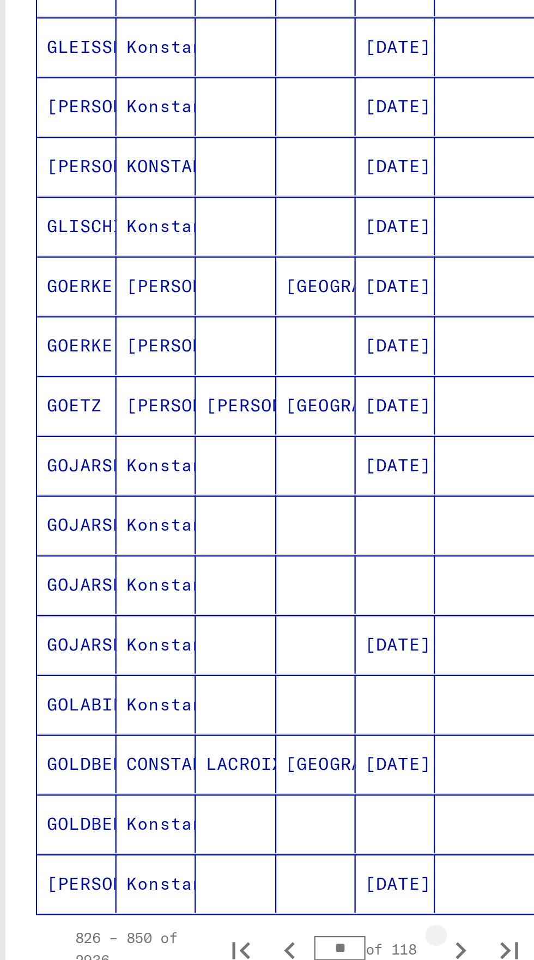
click at [212, 650] on icon "Next page" at bounding box center [211, 657] width 15 height 15
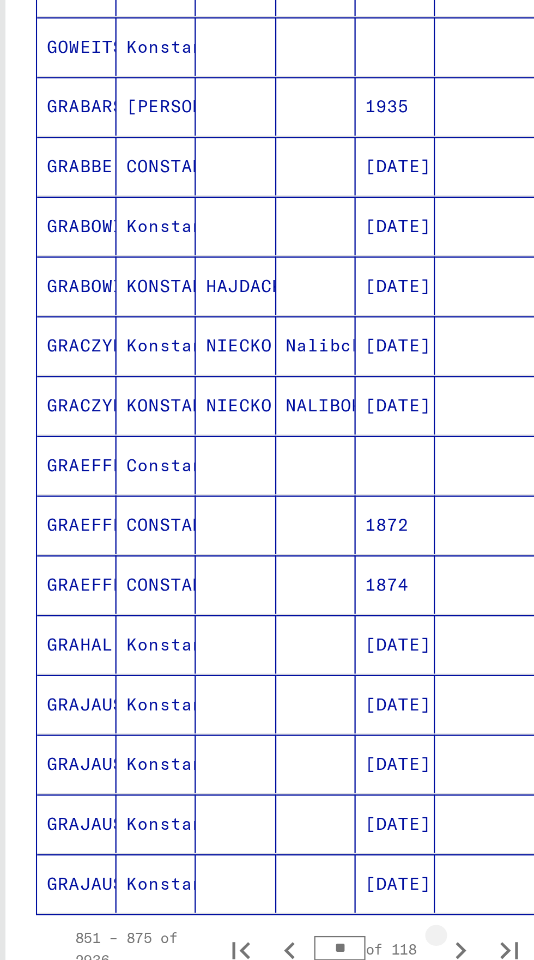
click at [211, 650] on icon "Next page" at bounding box center [211, 657] width 15 height 15
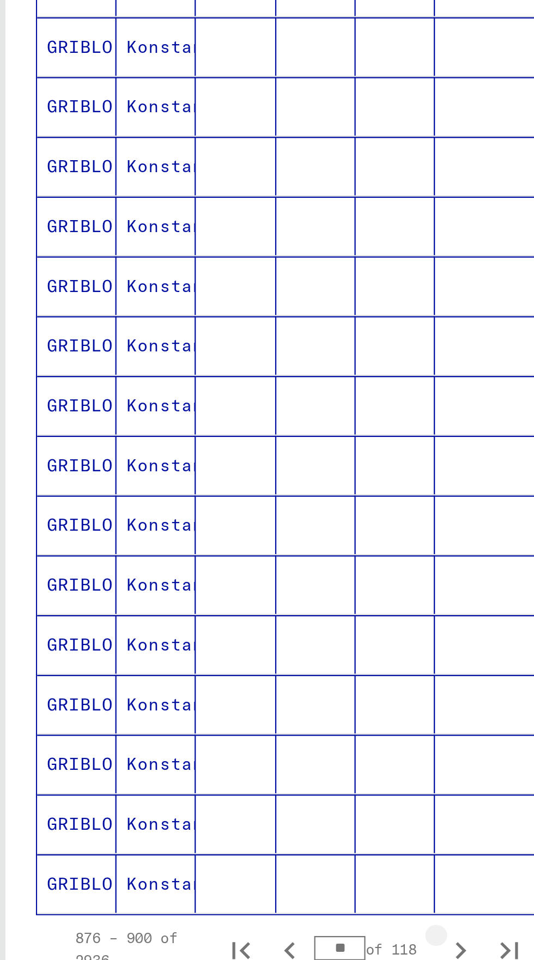
click at [216, 650] on icon "Next page" at bounding box center [211, 657] width 15 height 15
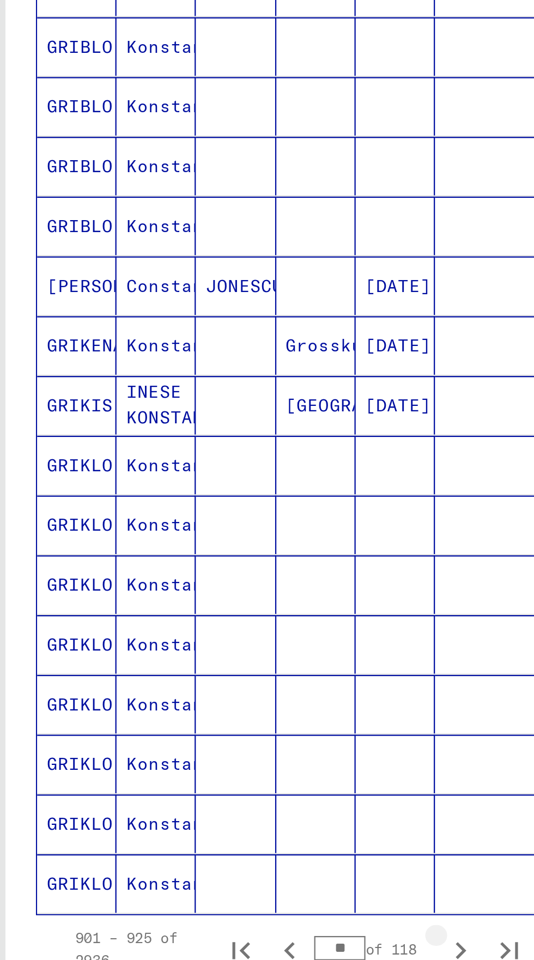
click at [213, 650] on icon "Next page" at bounding box center [211, 657] width 15 height 15
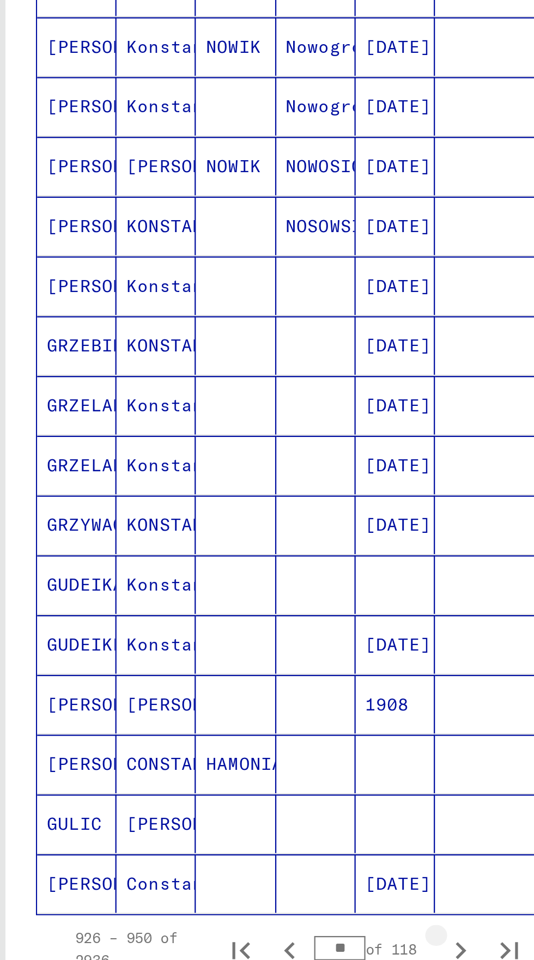
click at [215, 650] on icon "Next page" at bounding box center [211, 657] width 15 height 15
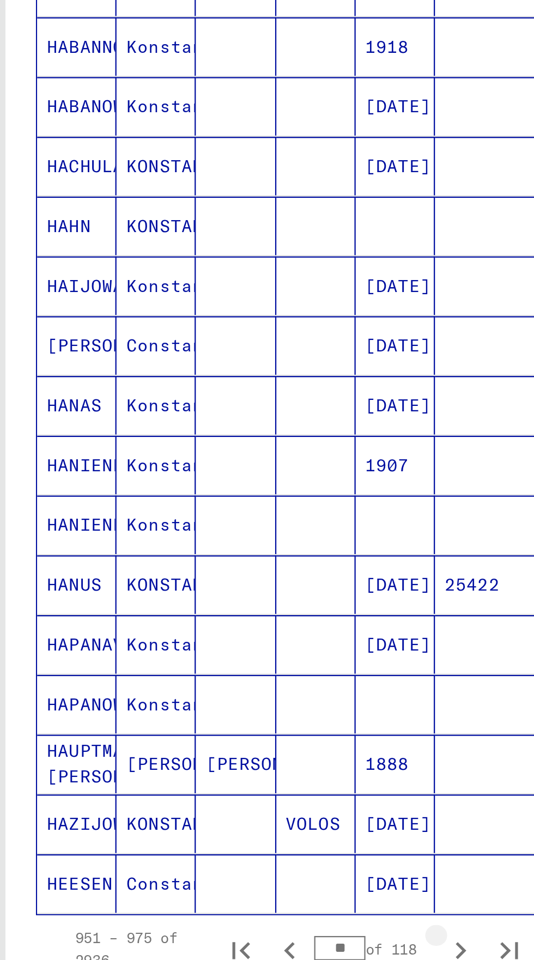
click at [214, 650] on icon "Next page" at bounding box center [211, 657] width 15 height 15
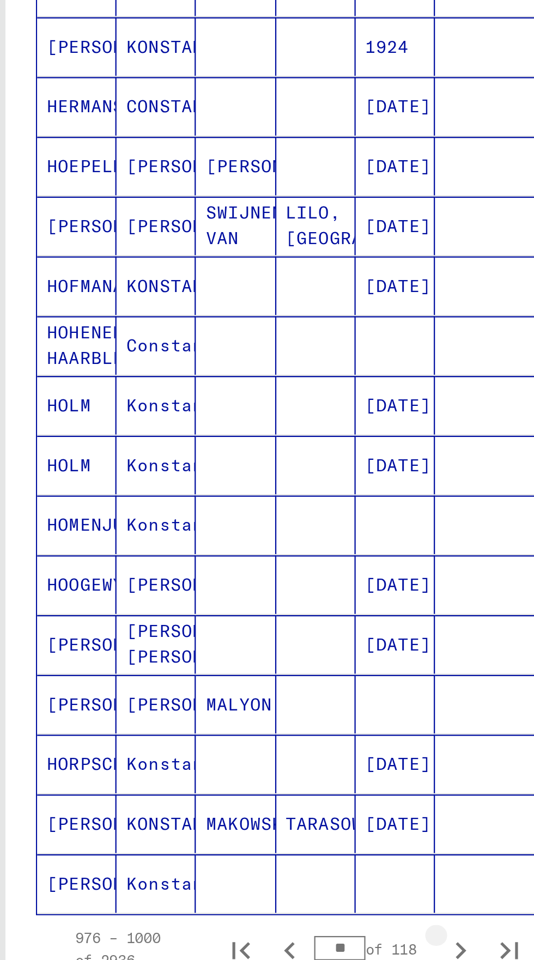
click at [211, 650] on icon "Next page" at bounding box center [211, 657] width 15 height 15
click at [209, 654] on icon "Next page" at bounding box center [211, 658] width 5 height 8
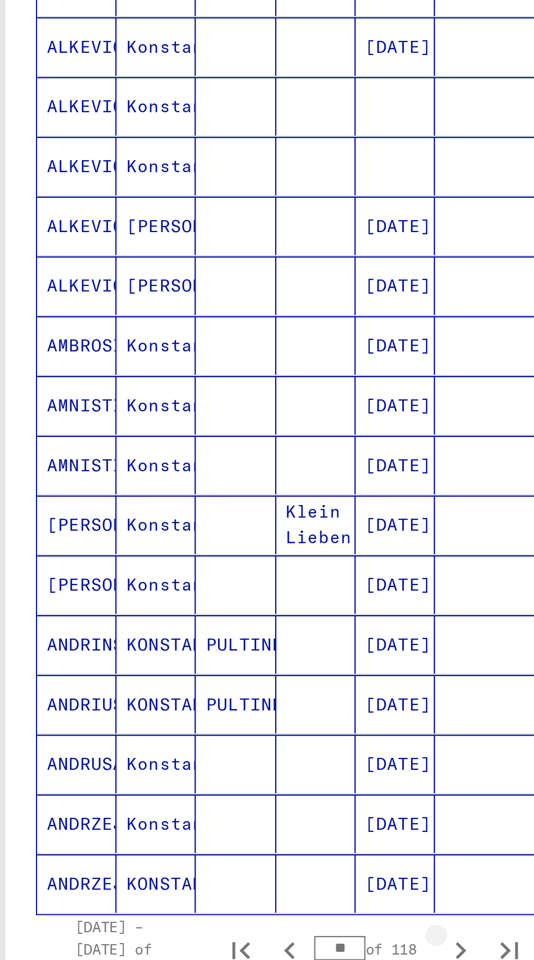
click at [210, 654] on icon "Next page" at bounding box center [211, 658] width 5 height 8
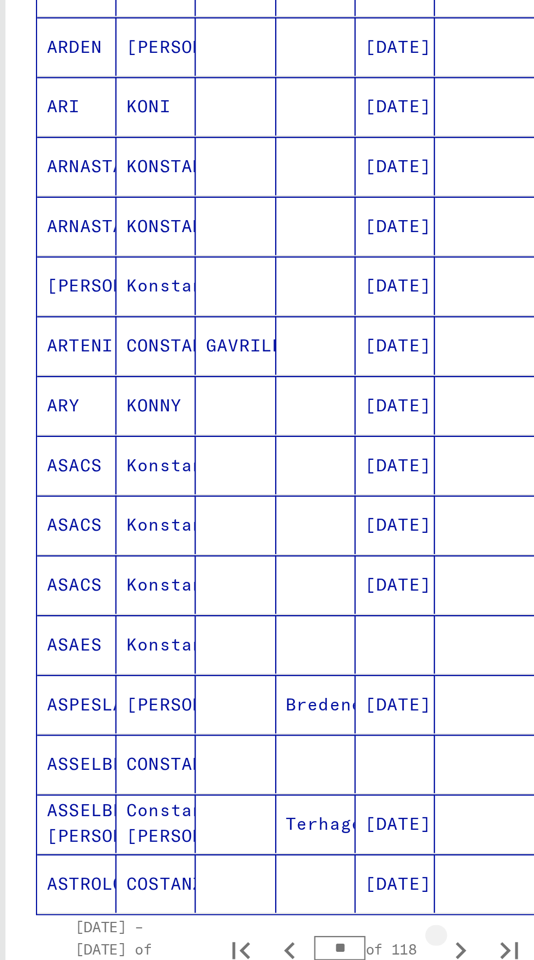
click at [209, 650] on icon "Next page" at bounding box center [211, 657] width 15 height 15
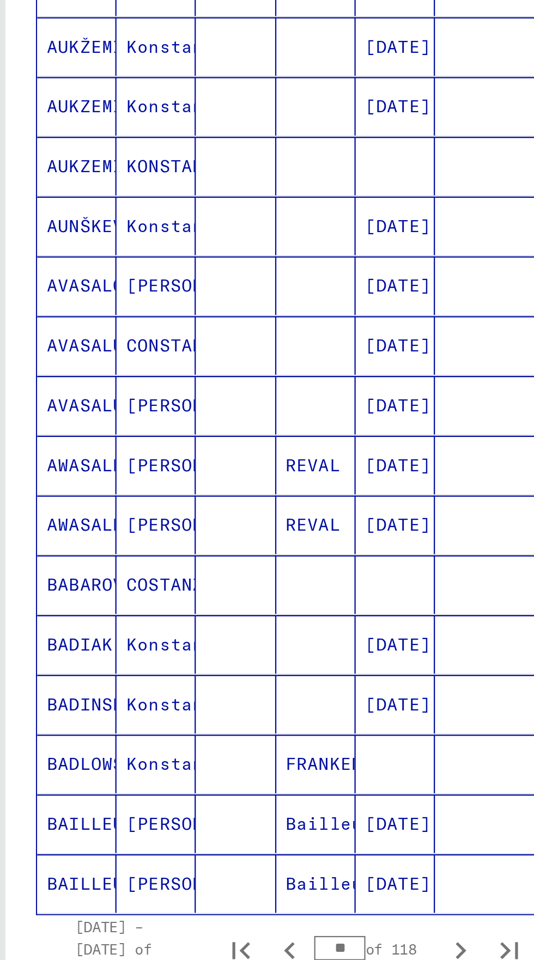
click at [207, 650] on icon "Next page" at bounding box center [211, 657] width 15 height 15
click at [208, 650] on icon "Next page" at bounding box center [211, 657] width 15 height 15
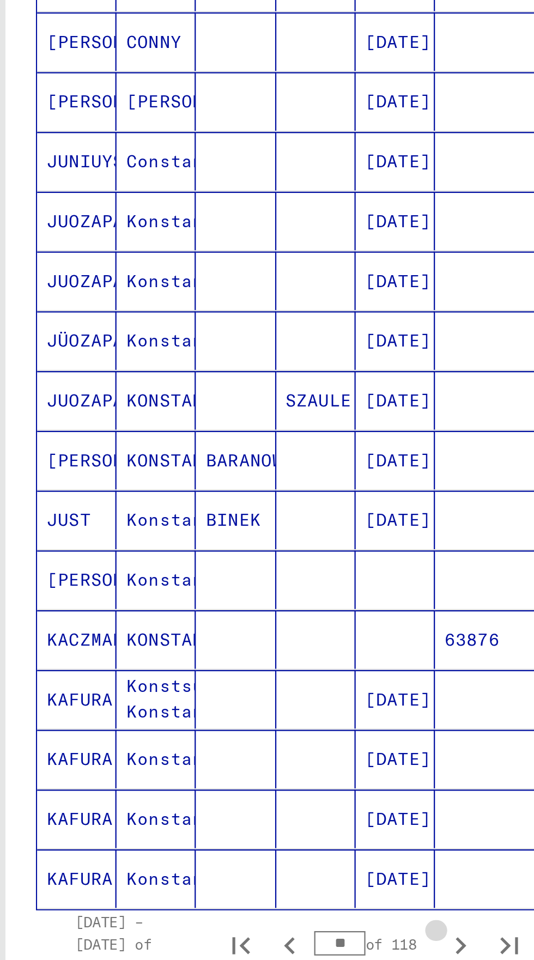
click at [207, 648] on icon "Next page" at bounding box center [211, 655] width 15 height 15
click at [205, 648] on icon "Next page" at bounding box center [211, 655] width 15 height 15
click at [206, 648] on icon "Next page" at bounding box center [211, 655] width 15 height 15
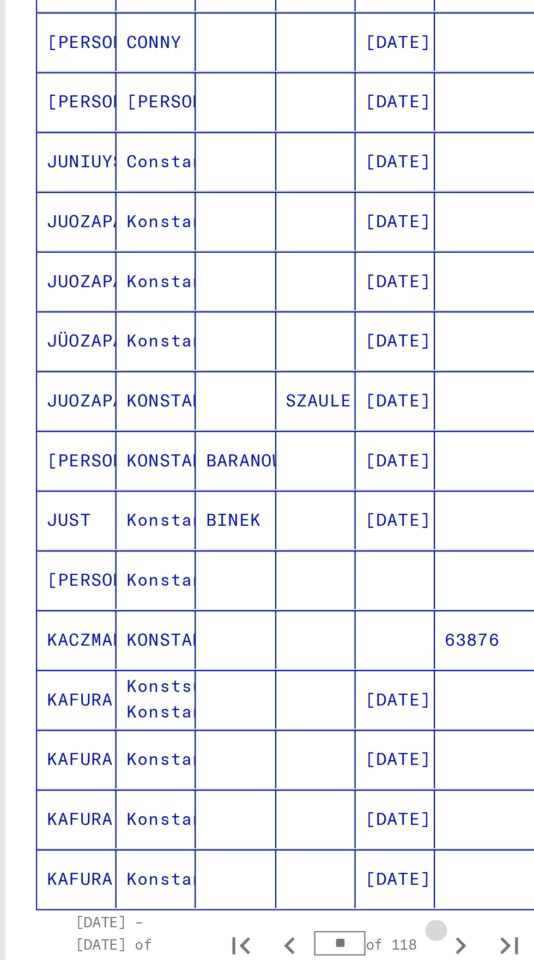
click at [207, 648] on icon "Next page" at bounding box center [211, 655] width 15 height 15
click at [210, 648] on icon "Next page" at bounding box center [211, 655] width 15 height 15
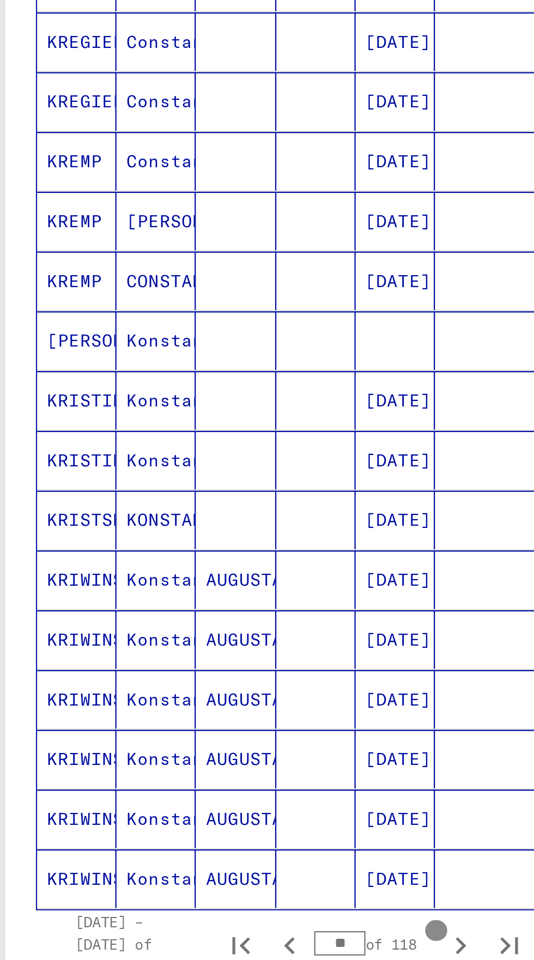
click at [210, 644] on button "Next page" at bounding box center [211, 655] width 22 height 22
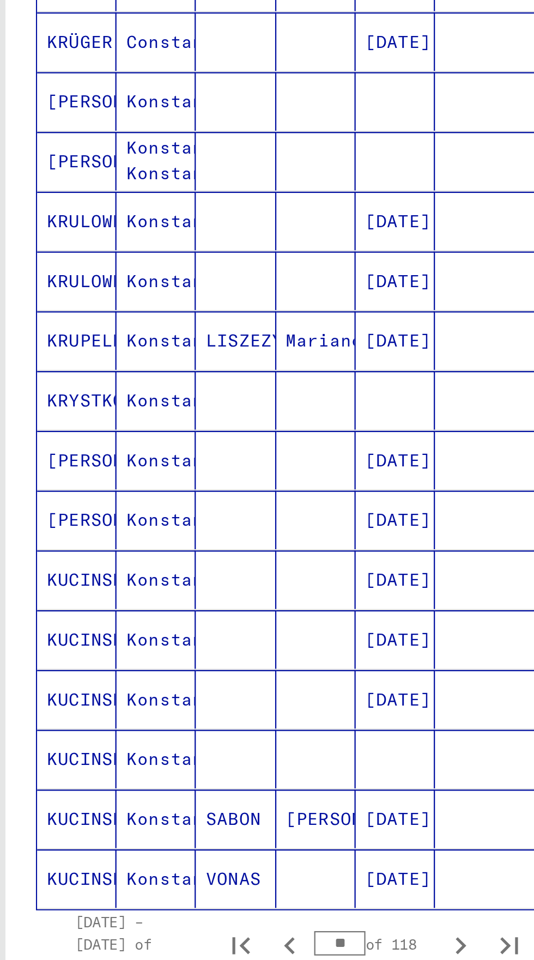
scroll to position [238, 0]
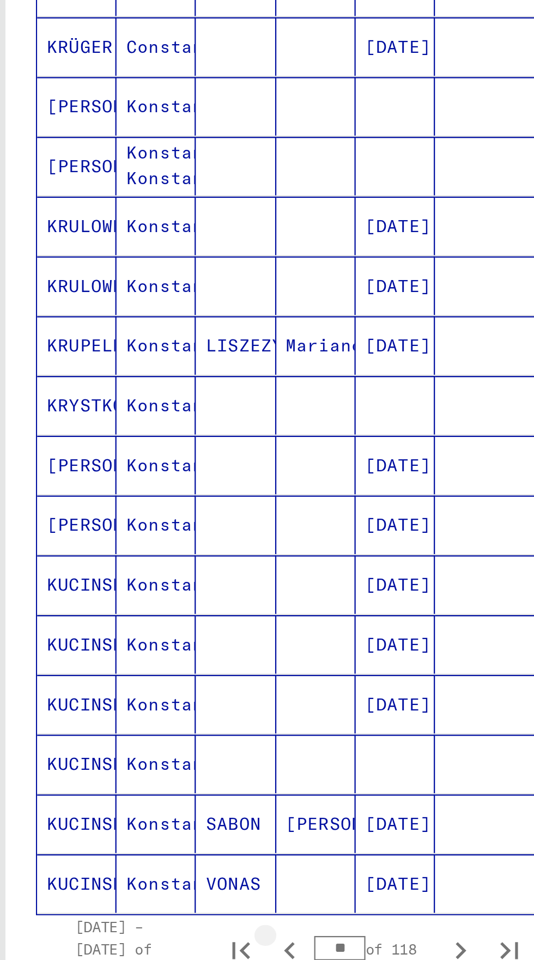
click at [136, 654] on icon "Previous page" at bounding box center [134, 658] width 5 height 8
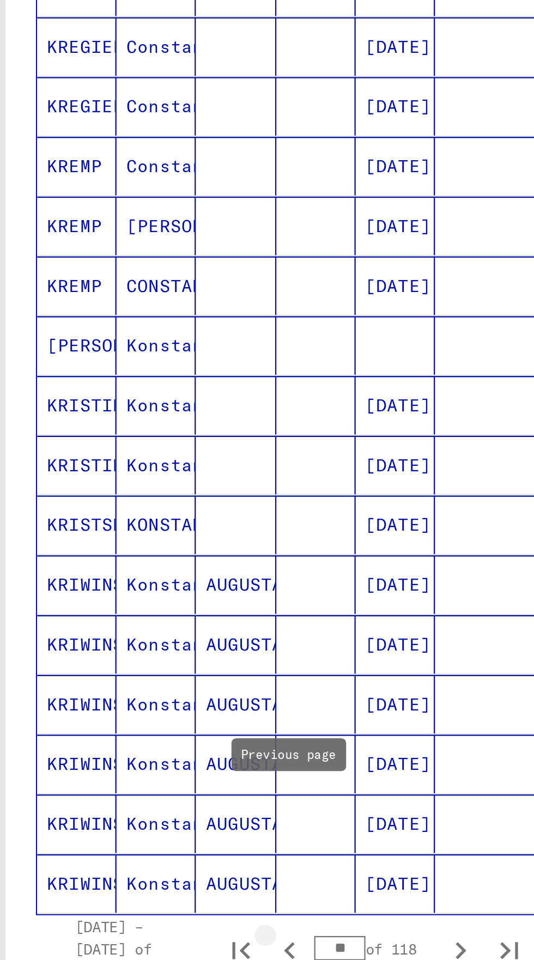
click at [135, 654] on icon "Previous page" at bounding box center [134, 658] width 5 height 8
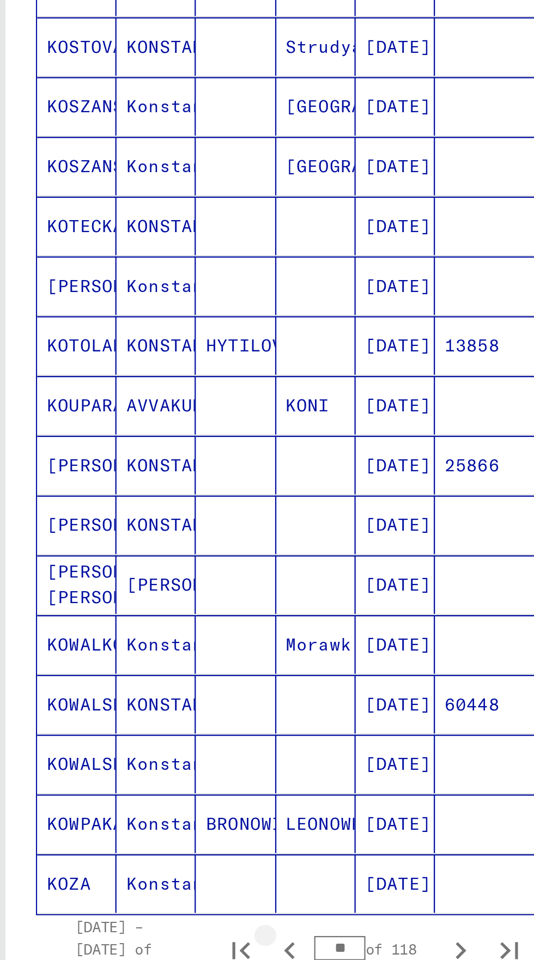
click at [138, 650] on icon "Previous page" at bounding box center [134, 657] width 15 height 15
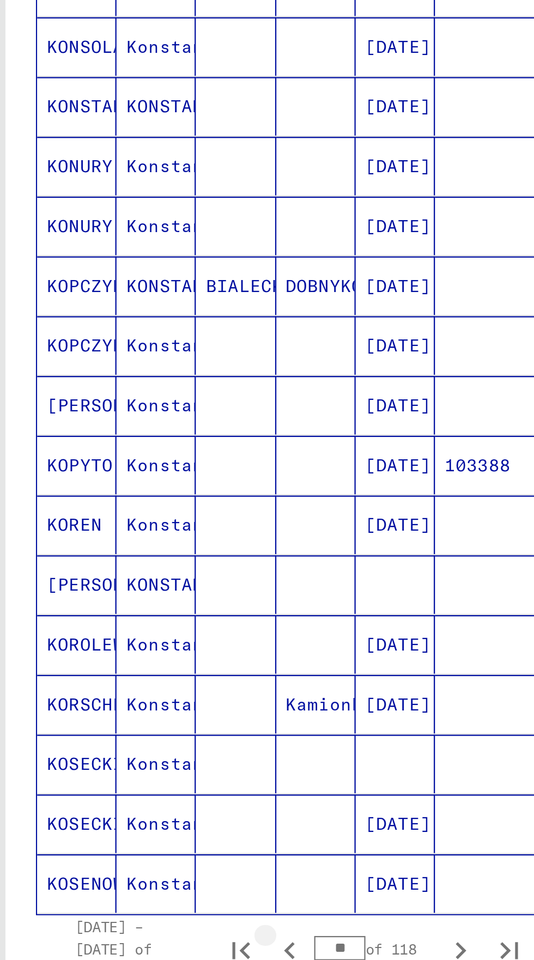
click at [132, 650] on icon "Previous page" at bounding box center [134, 657] width 15 height 15
type input "**"
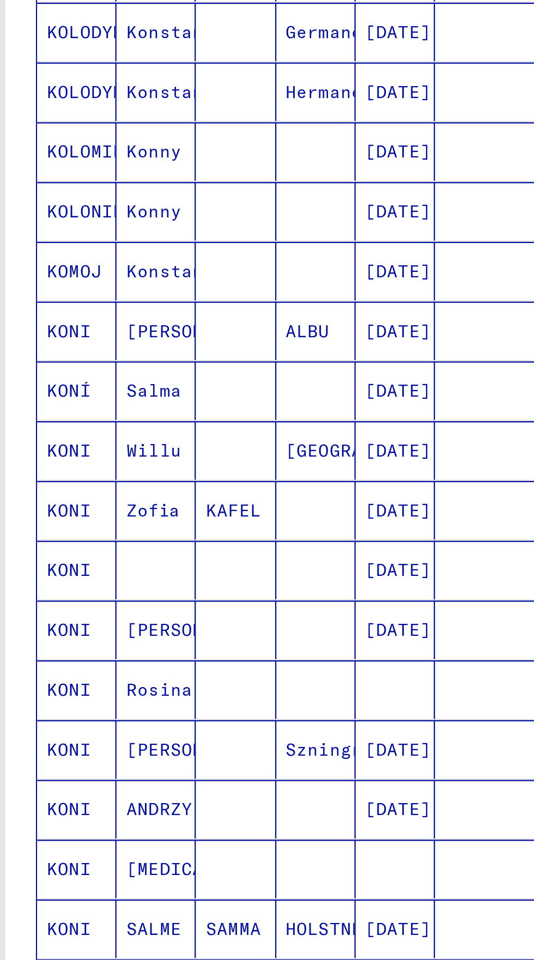
scroll to position [276, 0]
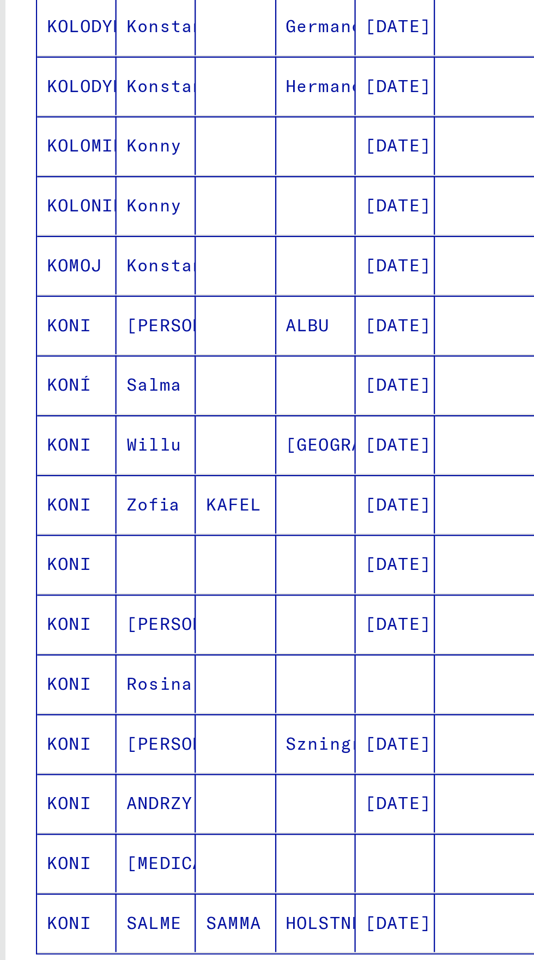
click at [33, 424] on mat-cell "KONI" at bounding box center [39, 429] width 35 height 26
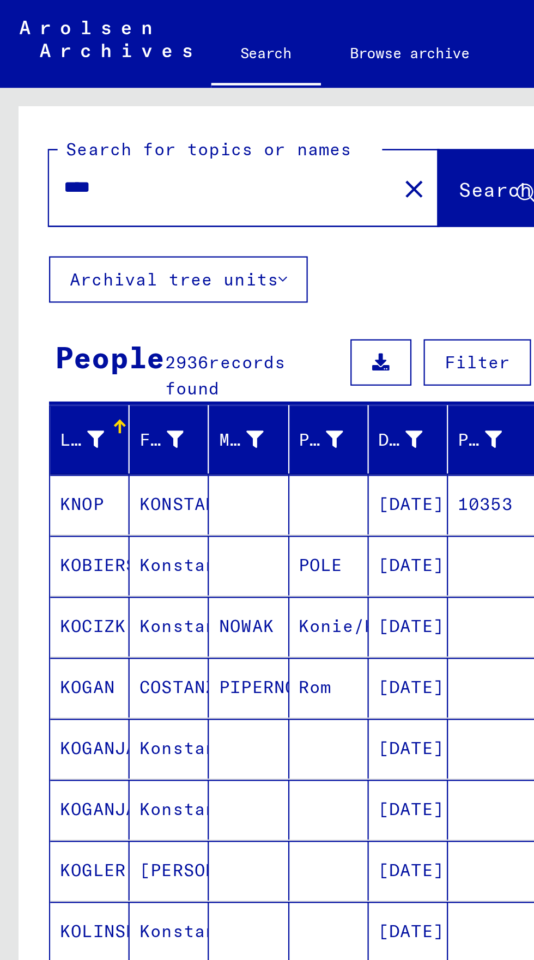
click at [56, 80] on input "****" at bounding box center [98, 83] width 141 height 11
type input "*"
type input "**********"
click at [205, 83] on span "Search" at bounding box center [221, 84] width 33 height 11
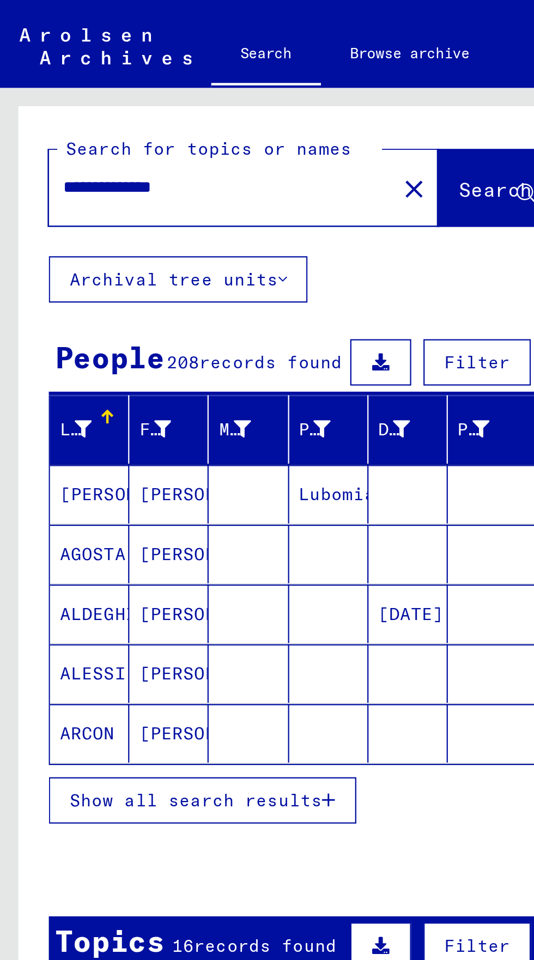
click at [58, 340] on mat-row "[PERSON_NAME]" at bounding box center [135, 327] width 226 height 27
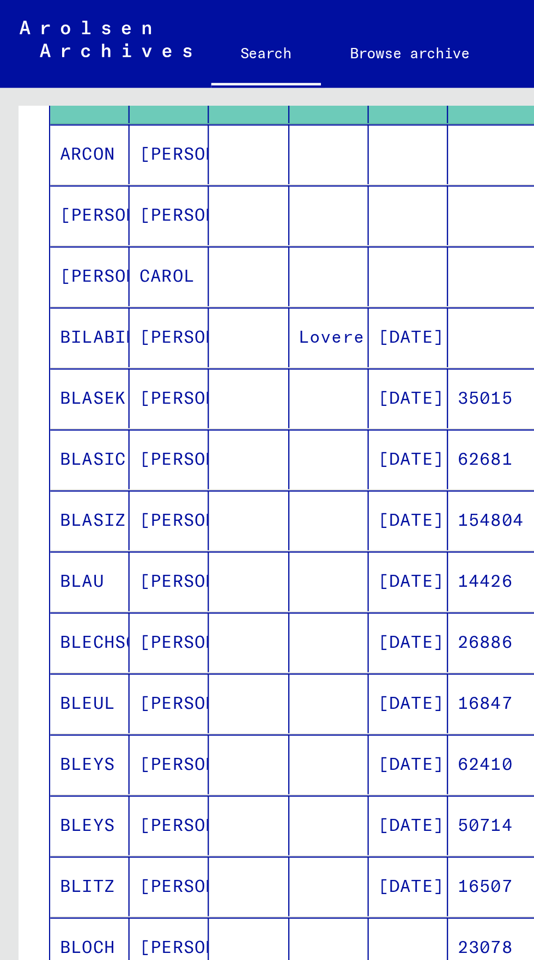
scroll to position [60, 0]
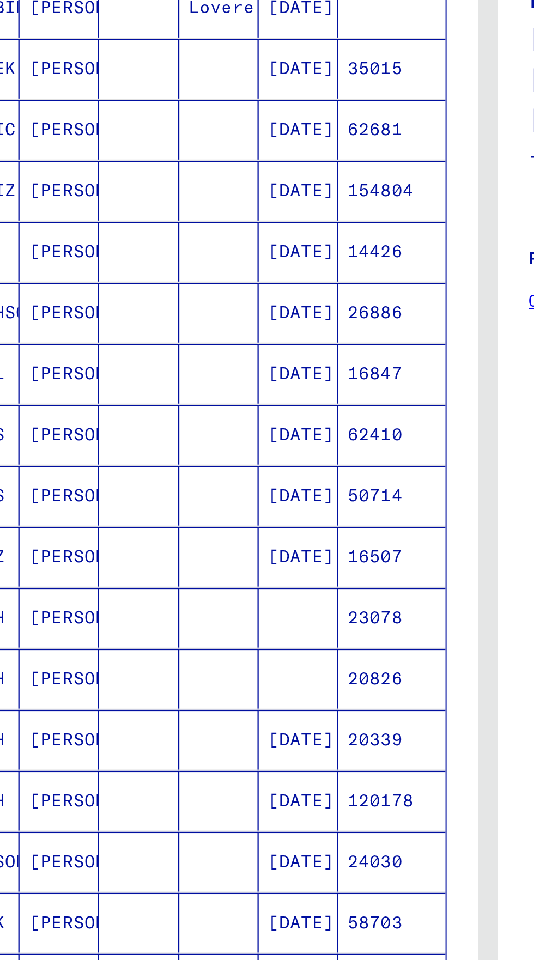
click at [114, 613] on icon "First page" at bounding box center [113, 617] width 8 height 8
click at [213, 609] on icon "Next page" at bounding box center [211, 616] width 15 height 15
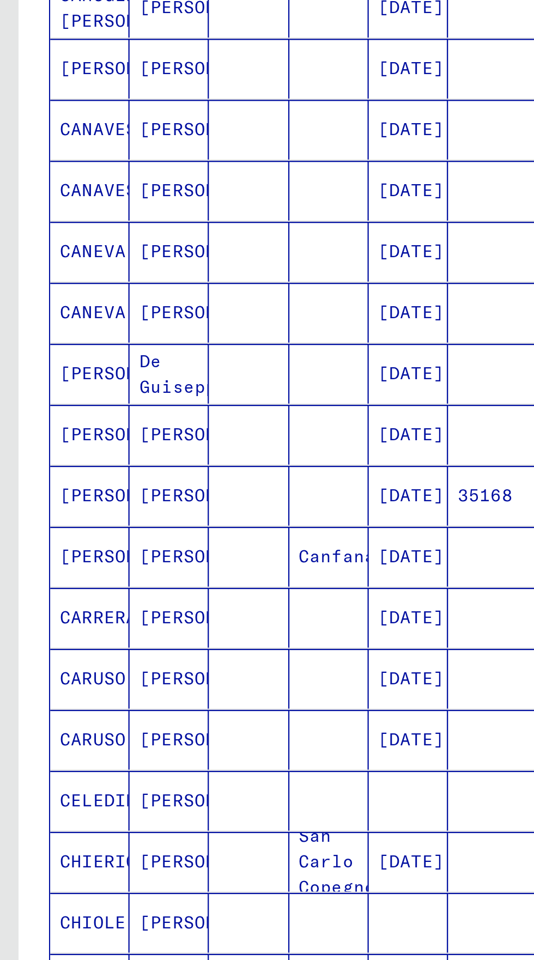
click at [205, 609] on icon "Next page" at bounding box center [211, 616] width 15 height 15
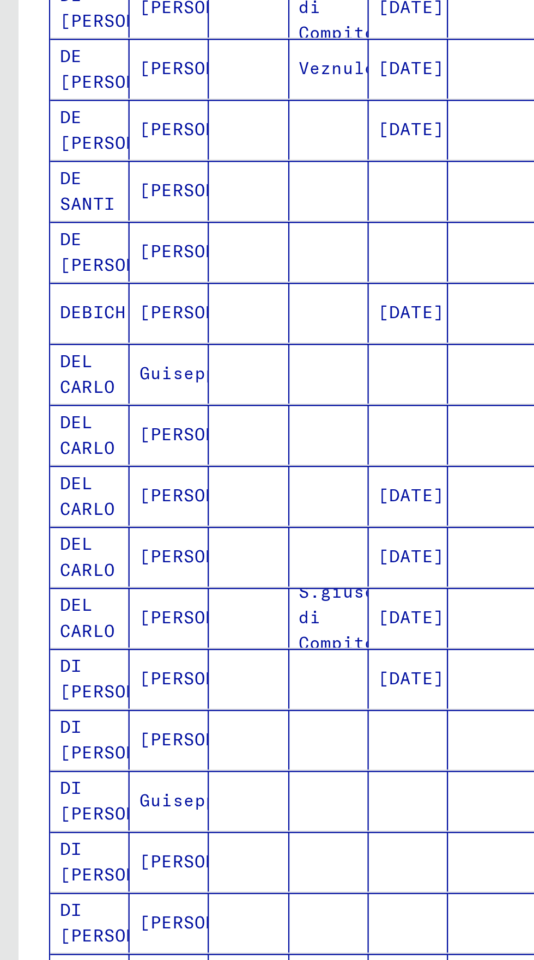
click at [205, 609] on icon "Next page" at bounding box center [211, 616] width 15 height 15
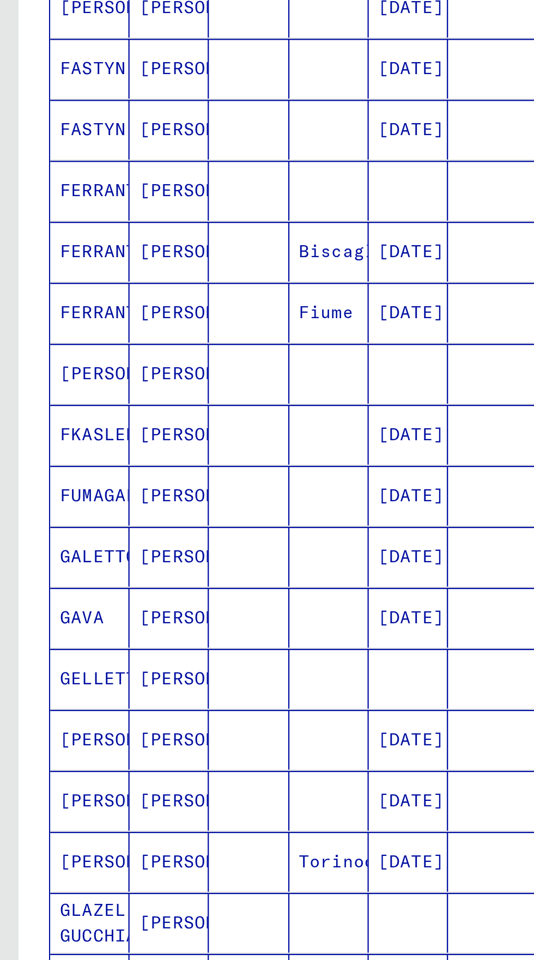
scroll to position [60, 0]
click at [209, 609] on icon "Next page" at bounding box center [211, 616] width 15 height 15
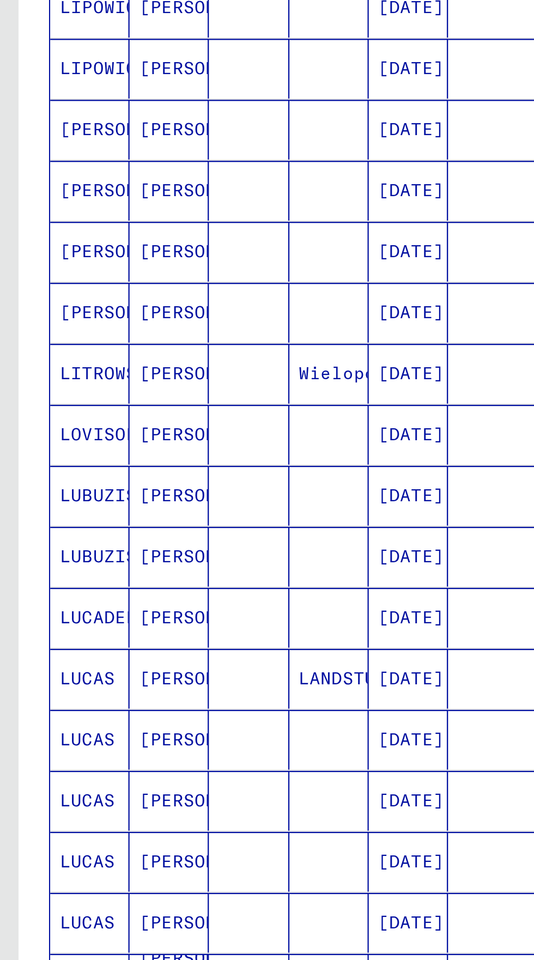
click at [208, 609] on icon "Next page" at bounding box center [211, 616] width 15 height 15
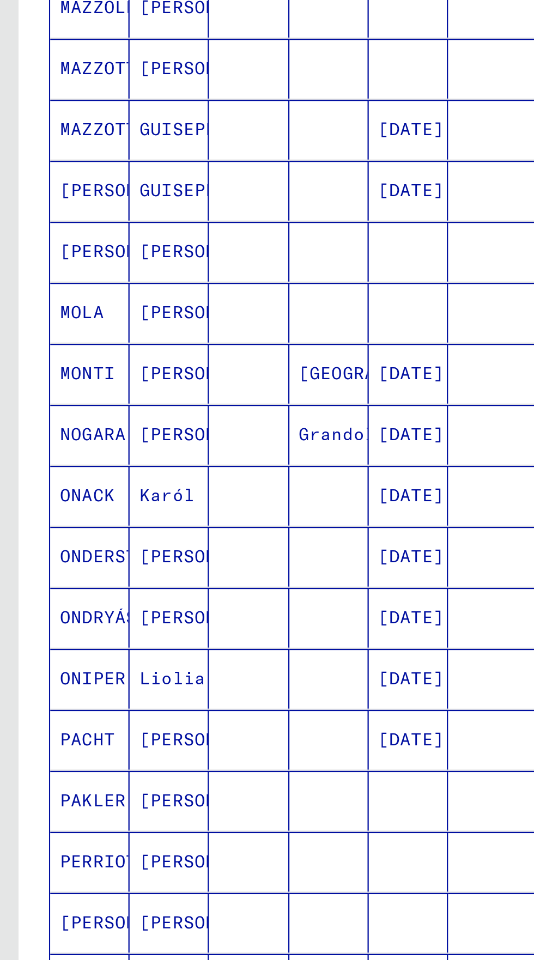
scroll to position [60, 0]
click at [208, 609] on icon "Next page" at bounding box center [211, 616] width 15 height 15
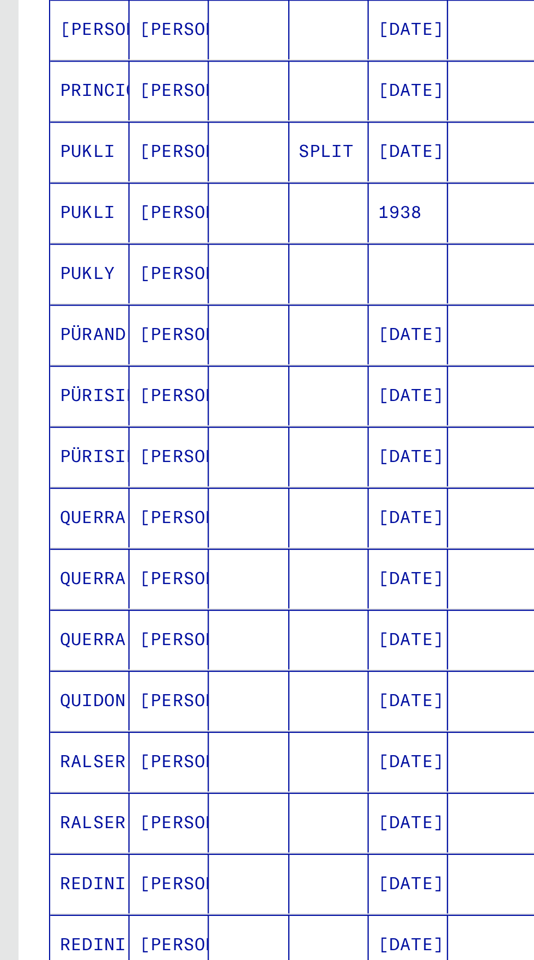
scroll to position [261, 0]
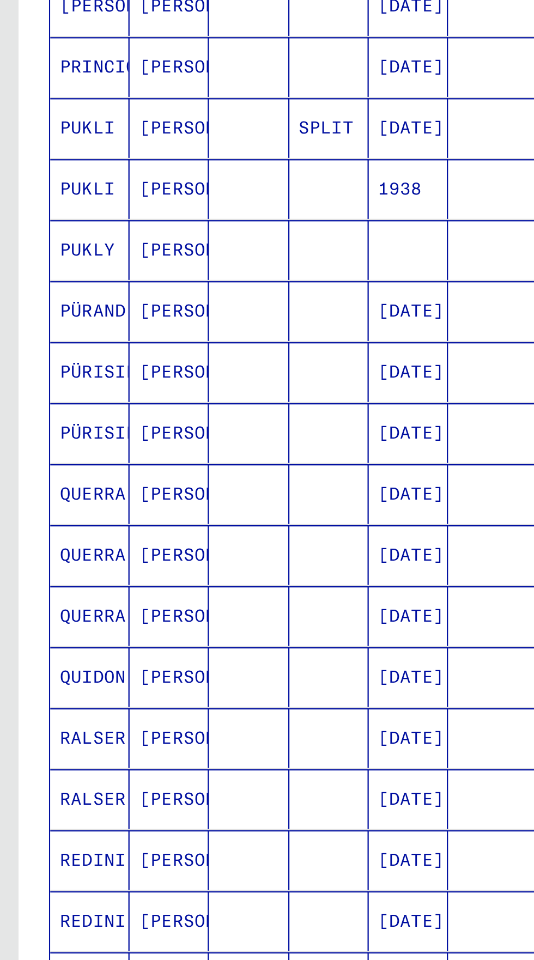
click at [206, 636] on icon "Next page" at bounding box center [211, 643] width 15 height 15
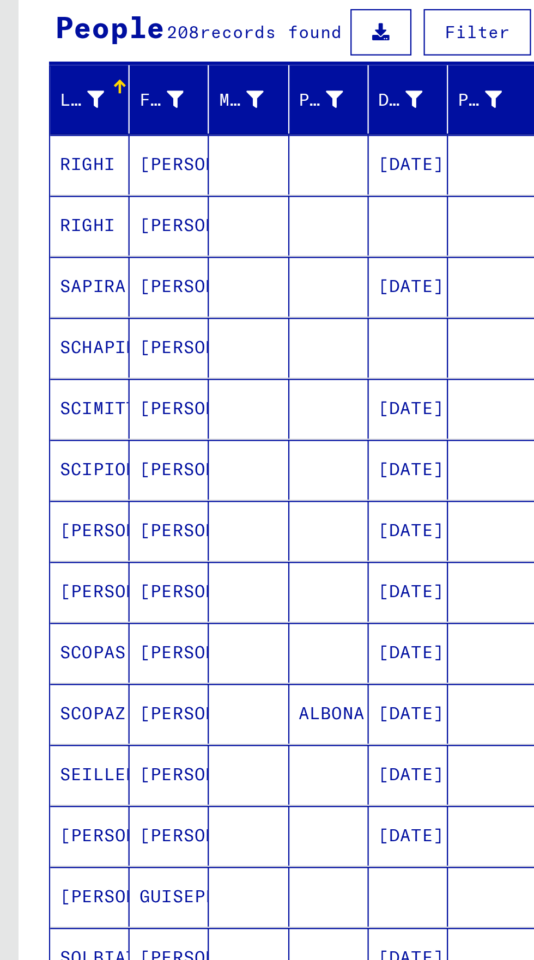
scroll to position [0, 0]
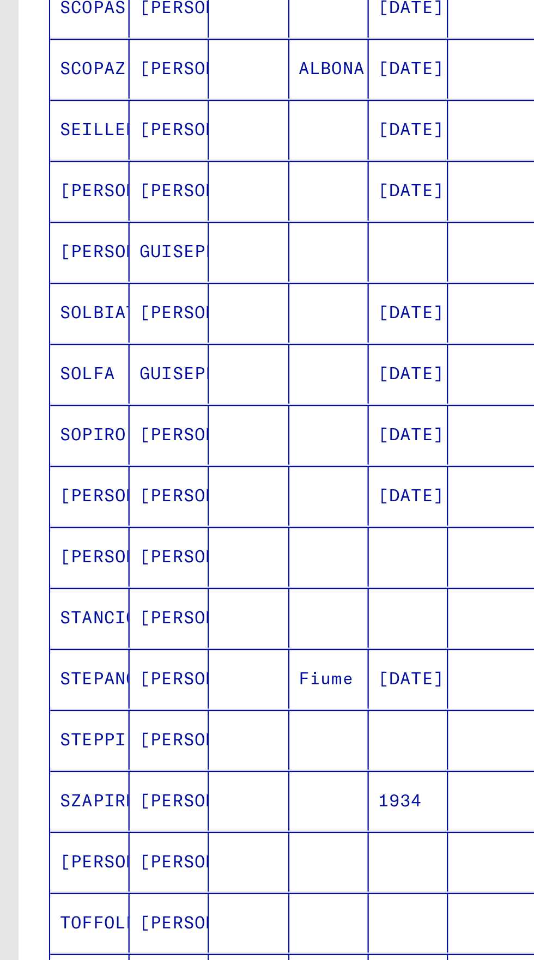
click at [210, 609] on icon "Next page" at bounding box center [211, 616] width 15 height 15
type input "*"
